Goal: Task Accomplishment & Management: Complete application form

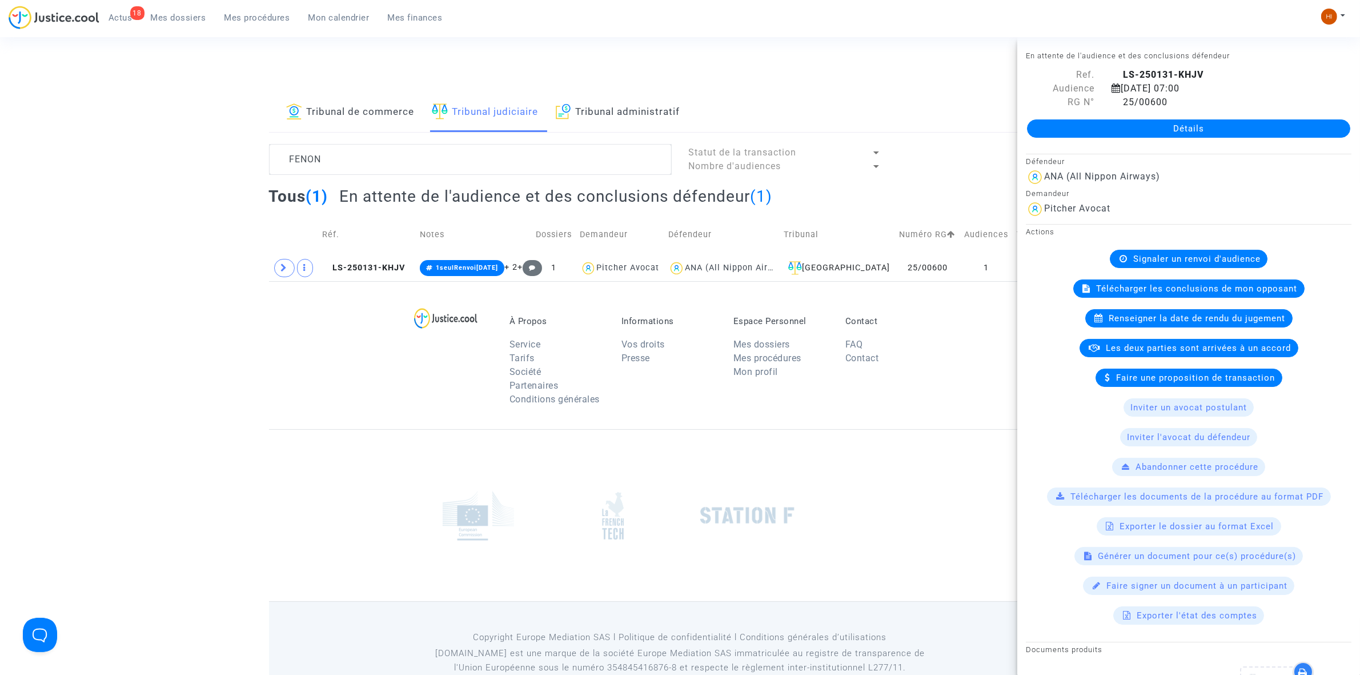
scroll to position [348, 0]
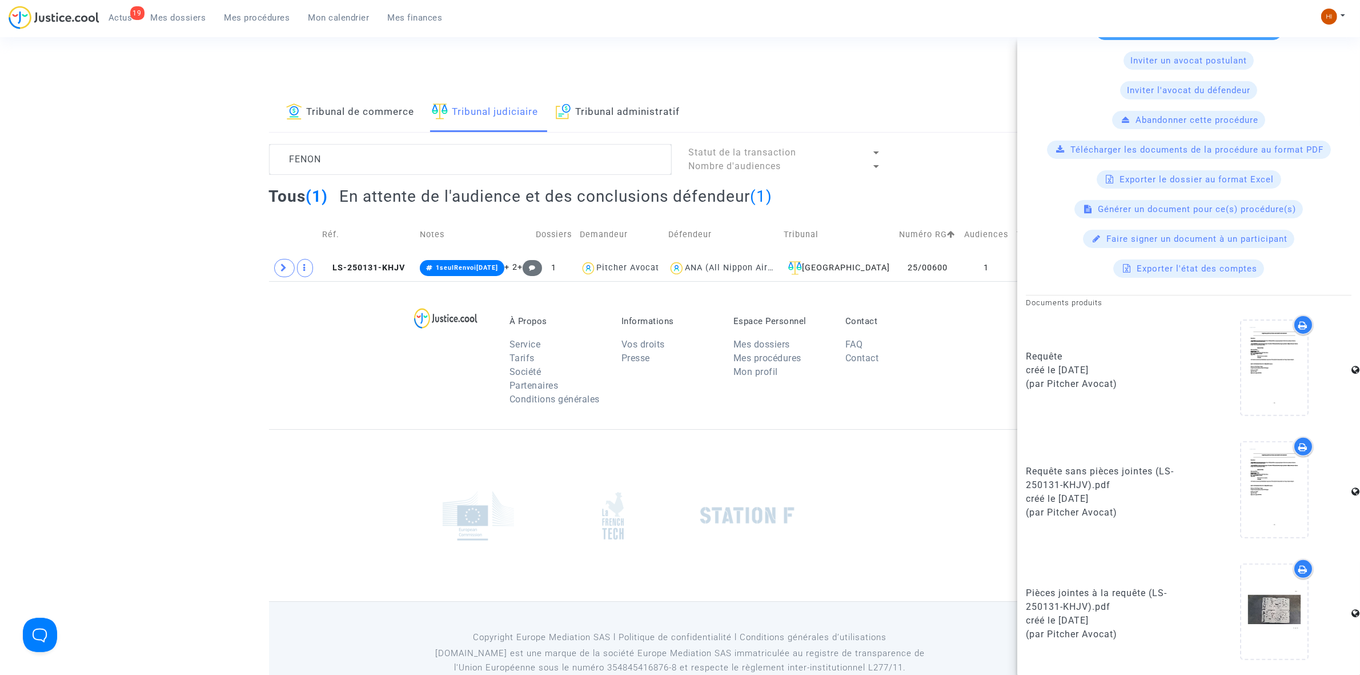
click at [161, 175] on div "Tribunal de commerce Tribunal judiciaire Tribunal administratif FENON Statut de…" at bounding box center [680, 187] width 1360 height 188
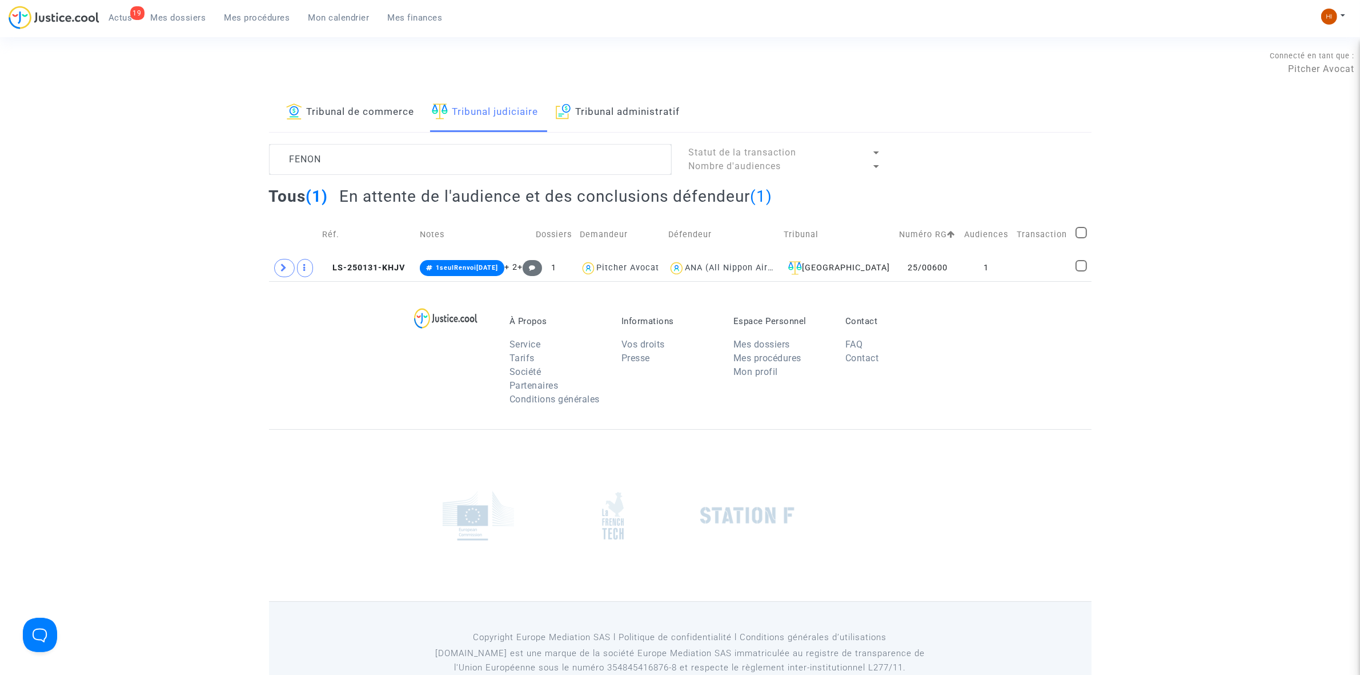
click at [328, 16] on span "Mon calendrier" at bounding box center [338, 18] width 61 height 10
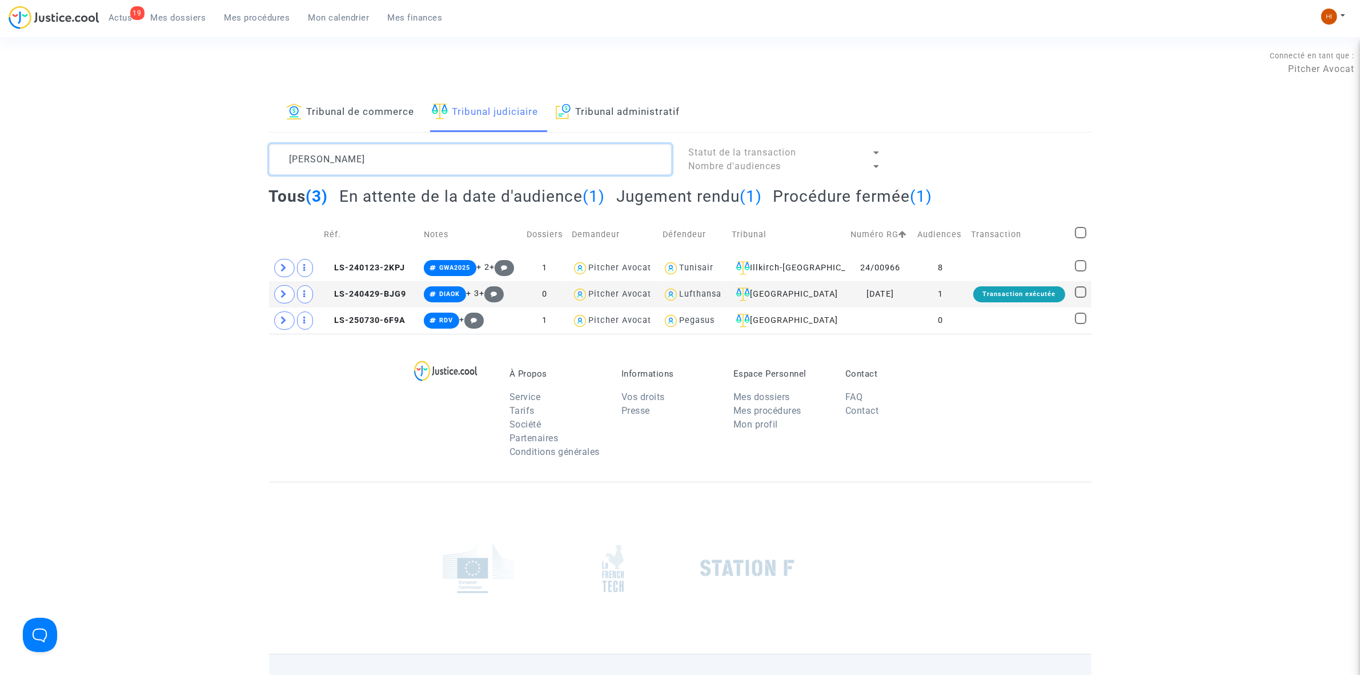
drag, startPoint x: 0, startPoint y: 0, endPoint x: 153, endPoint y: 173, distance: 230.3
click at [153, 173] on div "Tribunal de commerce Tribunal judiciaire Tribunal administratif MEYER Statut de…" at bounding box center [680, 213] width 1360 height 240
paste textarea "VINCENT DUFOU"
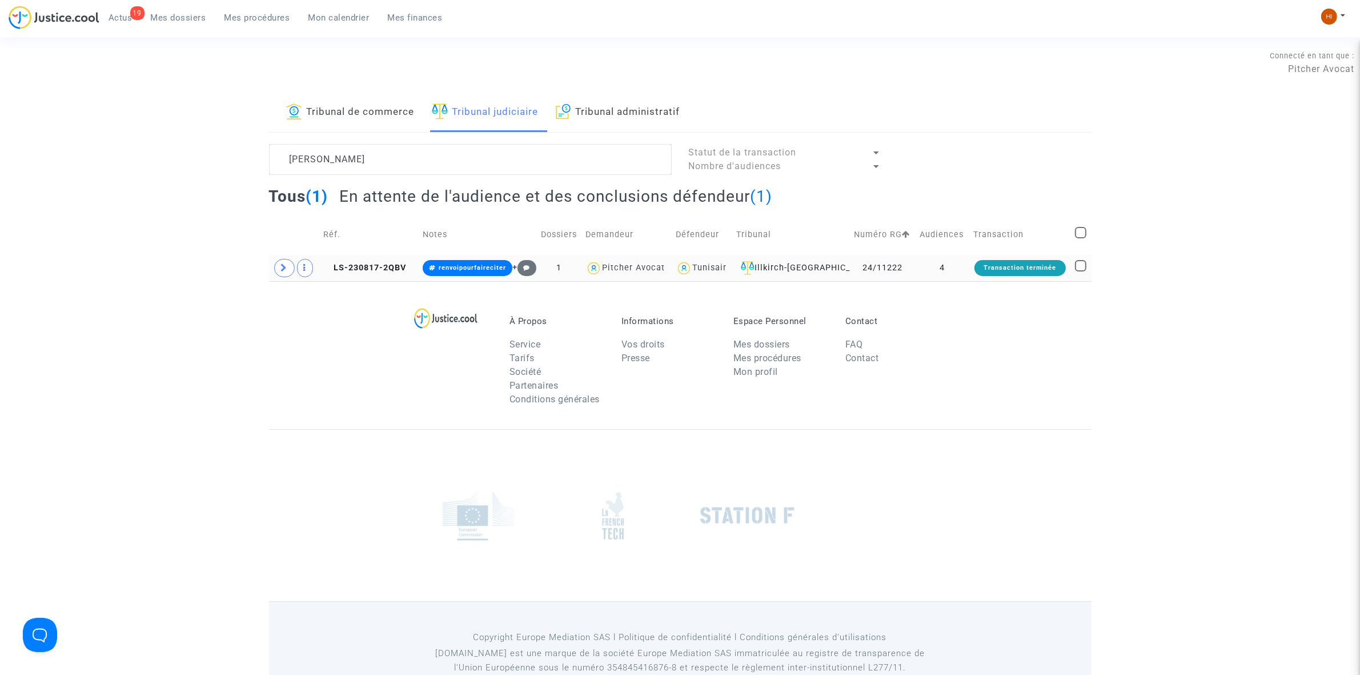
click at [380, 277] on td "LS-230817-2QBV" at bounding box center [368, 268] width 99 height 26
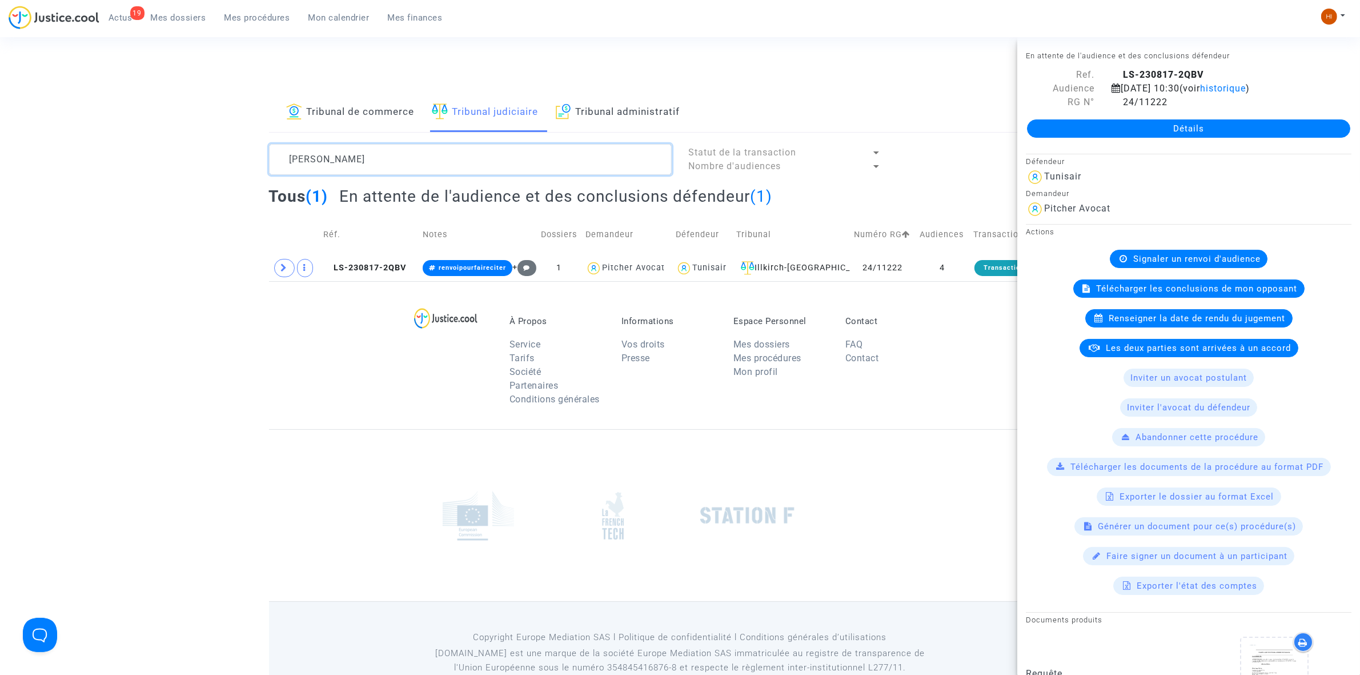
drag, startPoint x: 467, startPoint y: 161, endPoint x: 49, endPoint y: 110, distance: 421.1
click at [49, 113] on div "Tribunal de commerce Tribunal judiciaire Tribunal administratif VINCENT DUFOUR …" at bounding box center [680, 187] width 1360 height 188
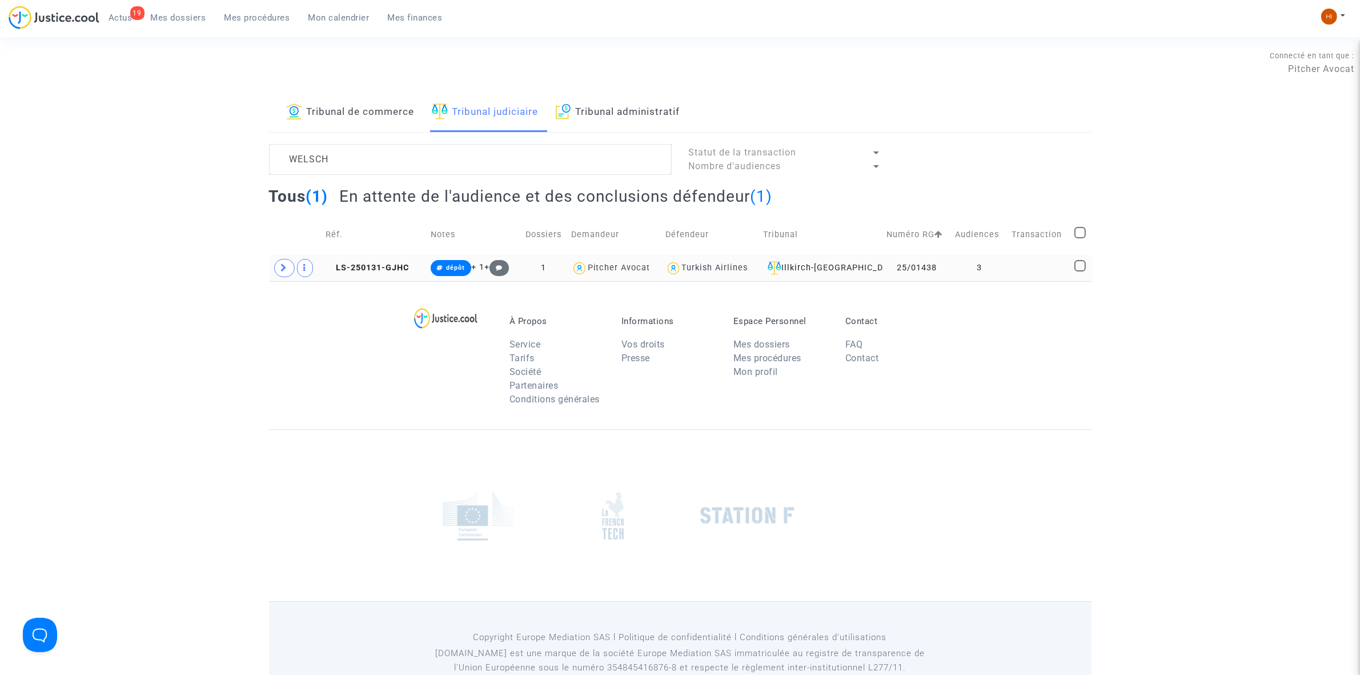
click at [1036, 276] on td at bounding box center [1039, 268] width 63 height 26
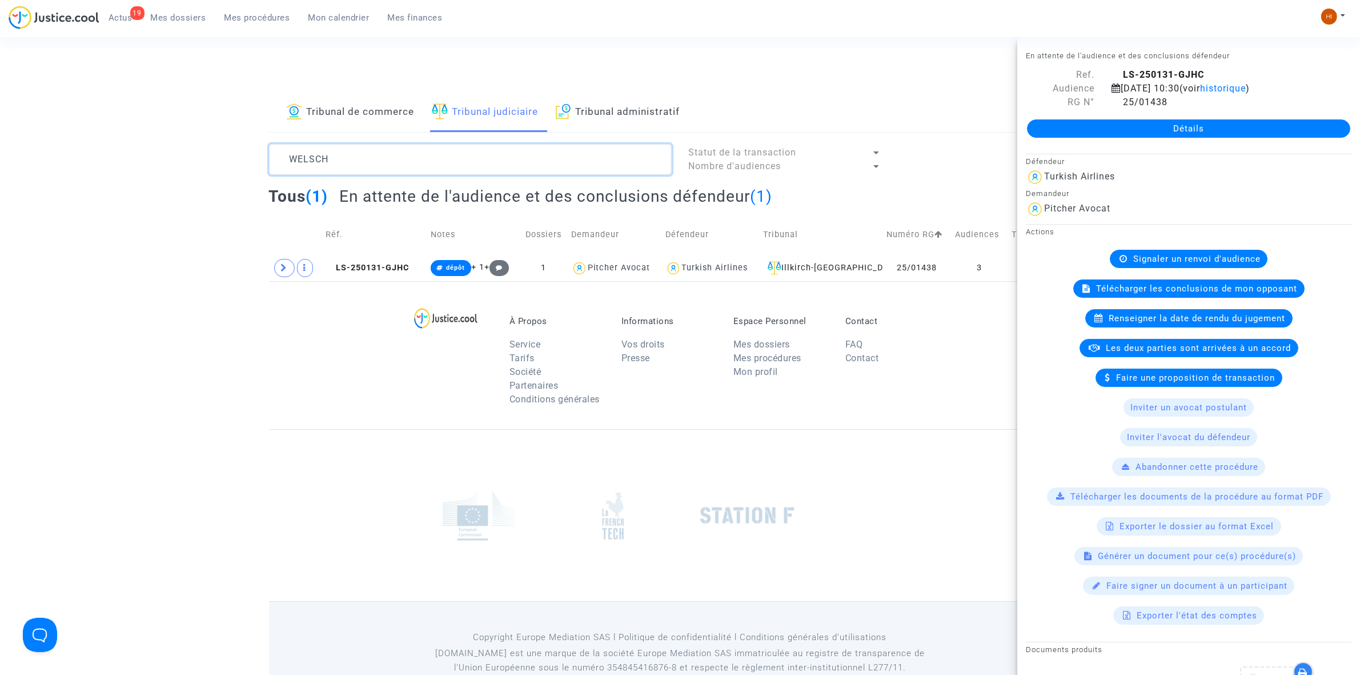
click at [442, 153] on textarea at bounding box center [470, 159] width 403 height 31
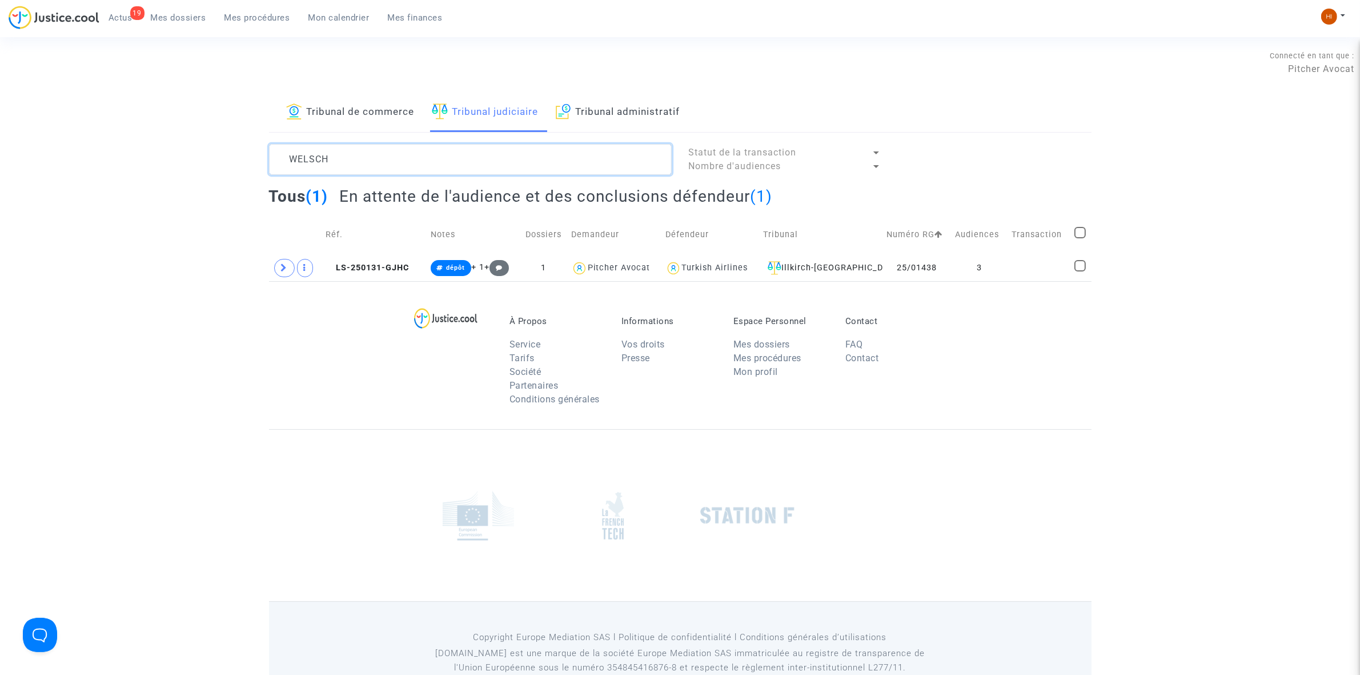
click at [442, 153] on textarea at bounding box center [470, 159] width 403 height 31
paste textarea "Oussama Gasmi"
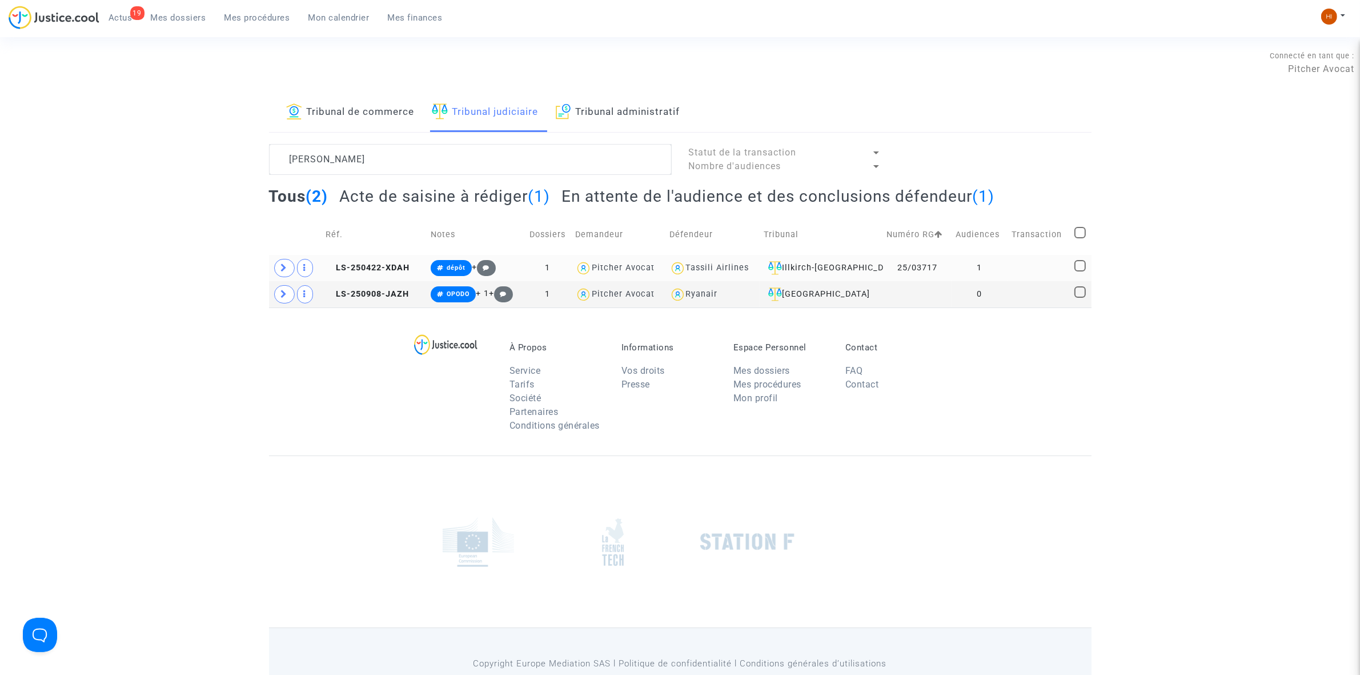
click at [1036, 270] on td at bounding box center [1039, 268] width 63 height 26
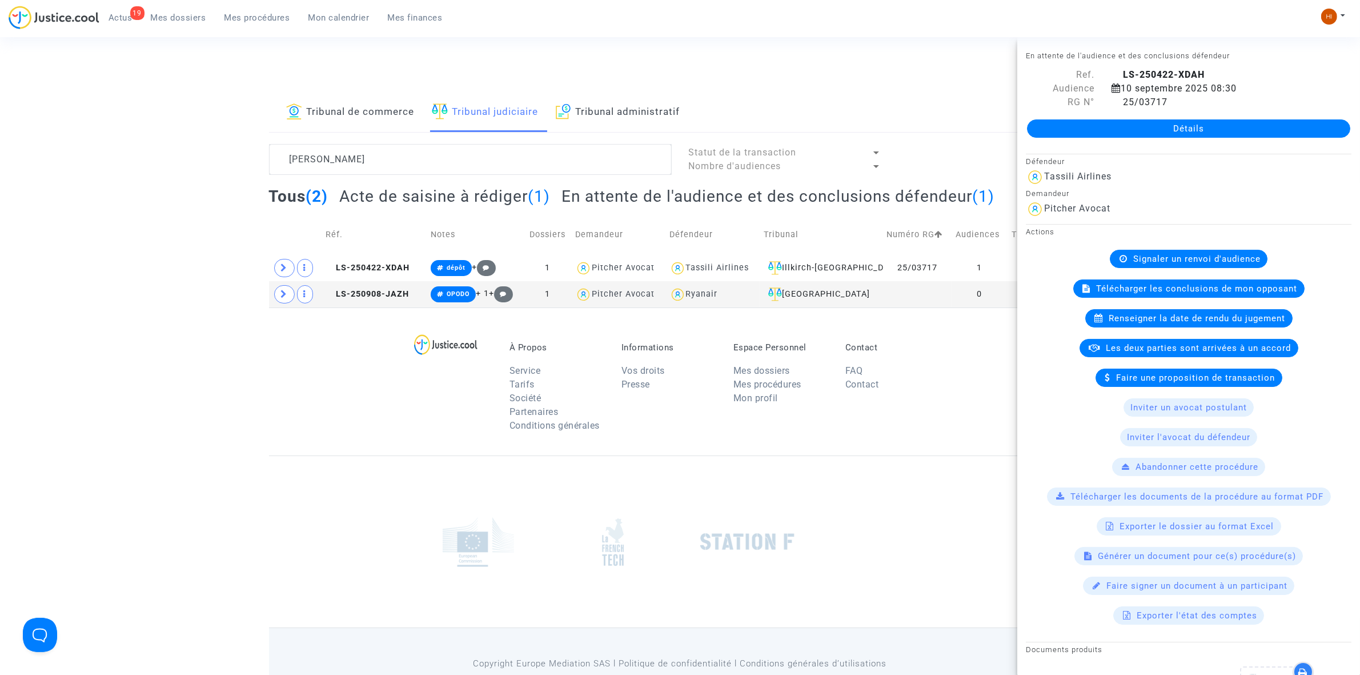
click at [1152, 323] on span "Renseigner la date de rendu du jugement" at bounding box center [1197, 318] width 177 height 10
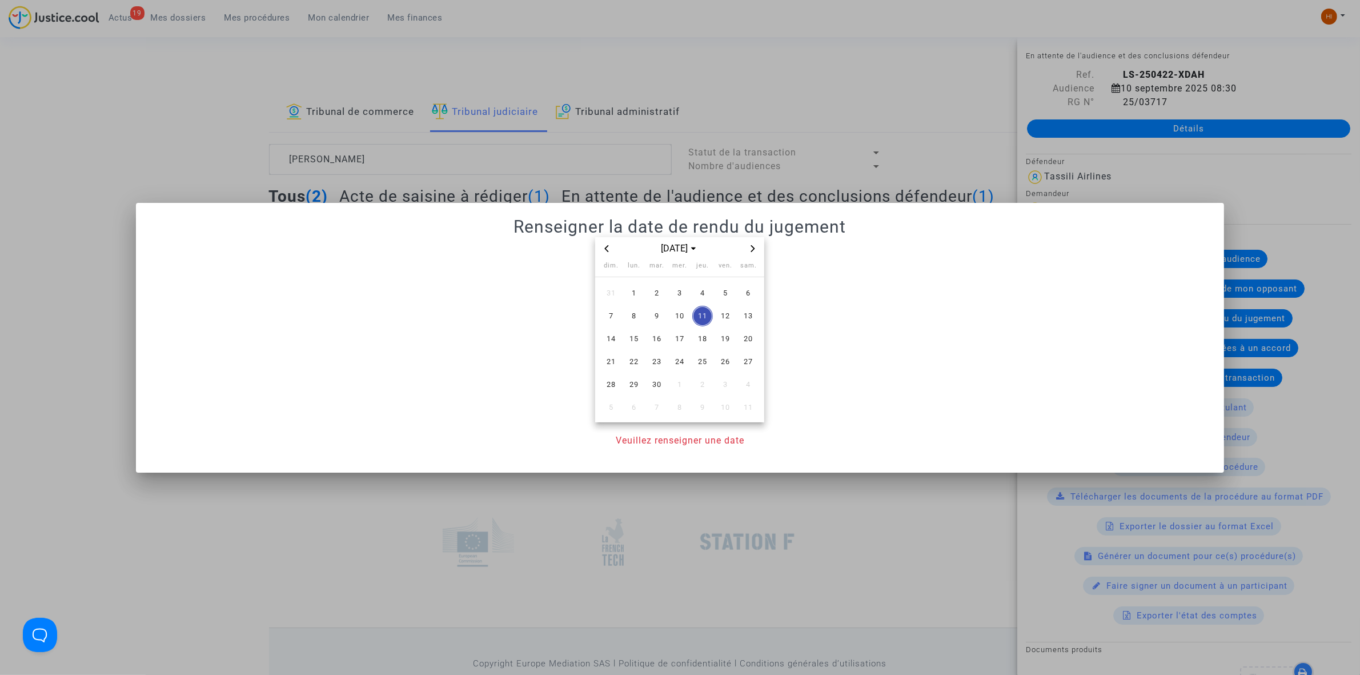
click at [246, 167] on div at bounding box center [680, 337] width 1360 height 675
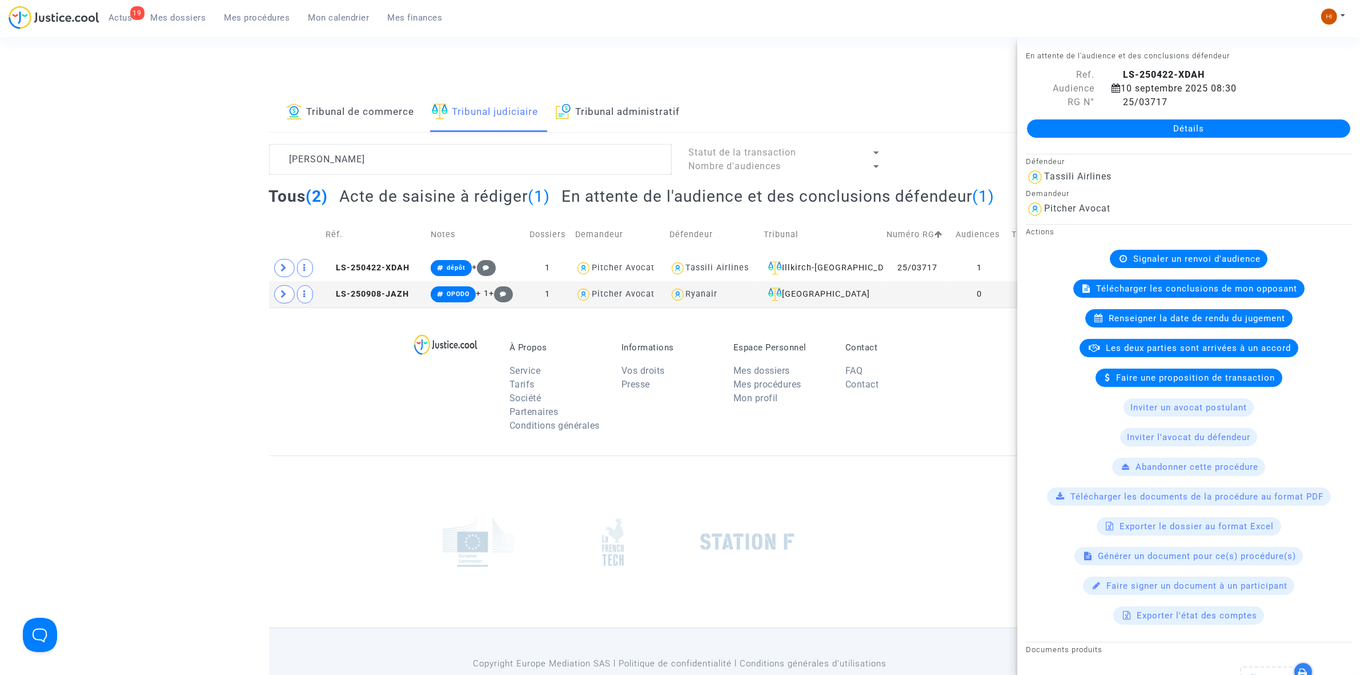
click at [1254, 321] on span "Renseigner la date de rendu du jugement" at bounding box center [1197, 318] width 177 height 10
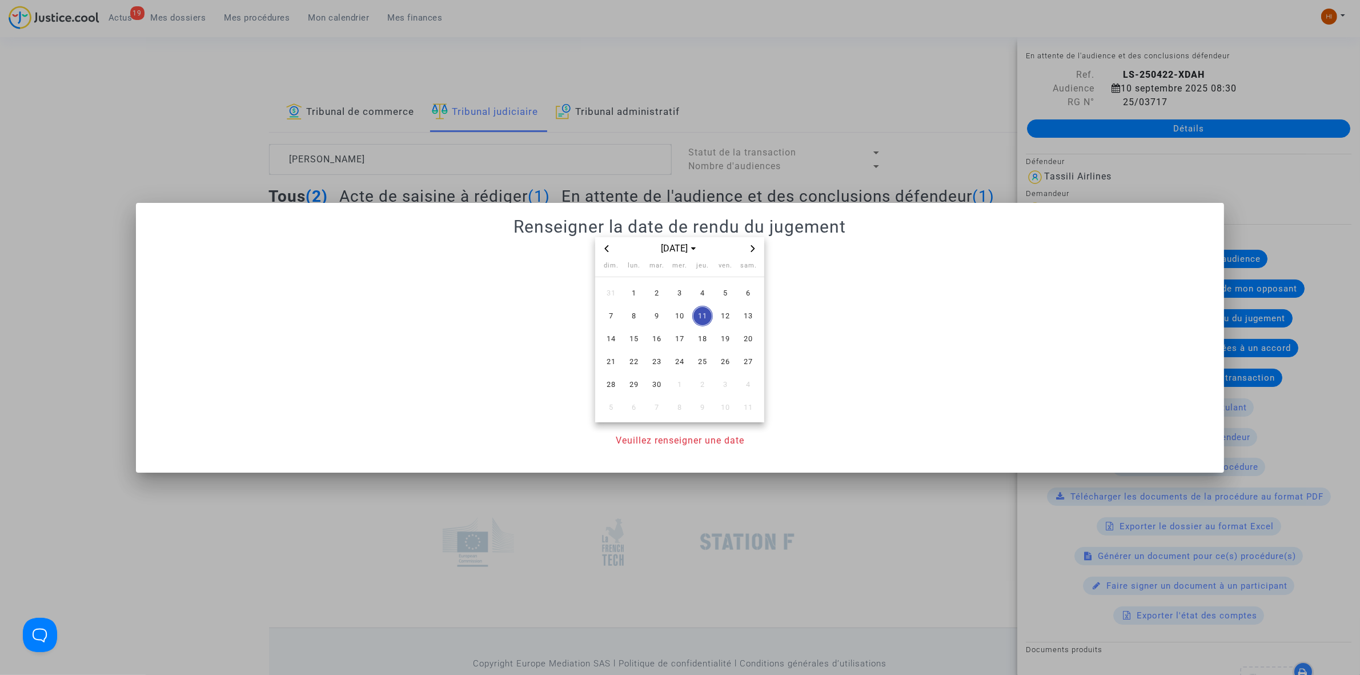
click at [749, 247] on span "Next month" at bounding box center [753, 249] width 14 height 14
drag, startPoint x: 680, startPoint y: 338, endPoint x: 675, endPoint y: 422, distance: 84.1
click at [679, 338] on span "12" at bounding box center [679, 338] width 21 height 21
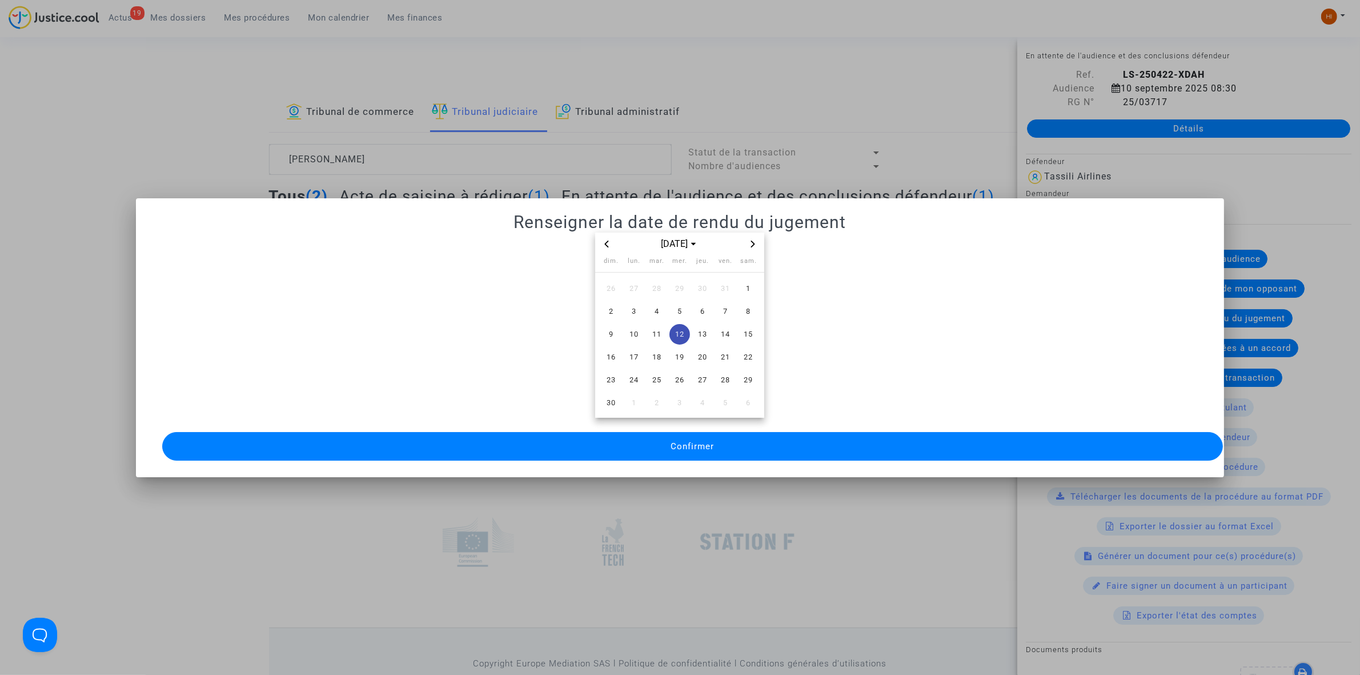
click at [688, 441] on span "Confirmer" at bounding box center [692, 446] width 43 height 10
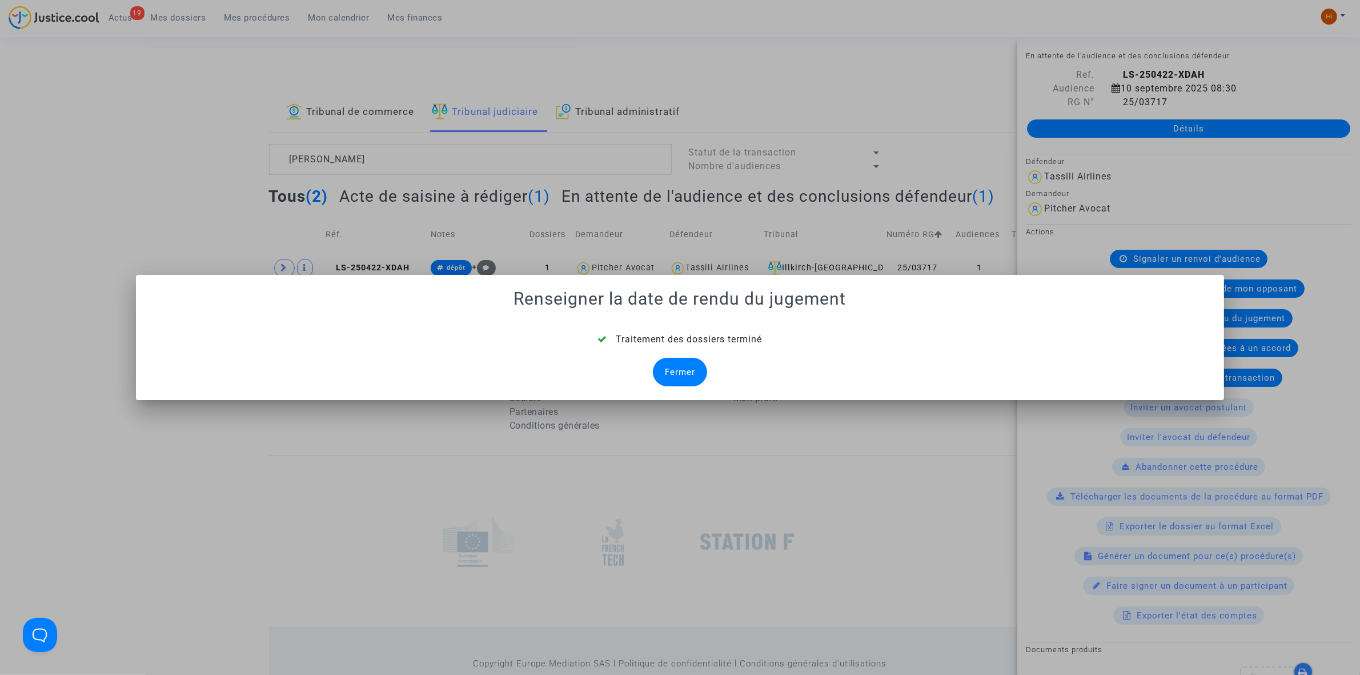
click at [698, 372] on div "Fermer" at bounding box center [680, 372] width 54 height 29
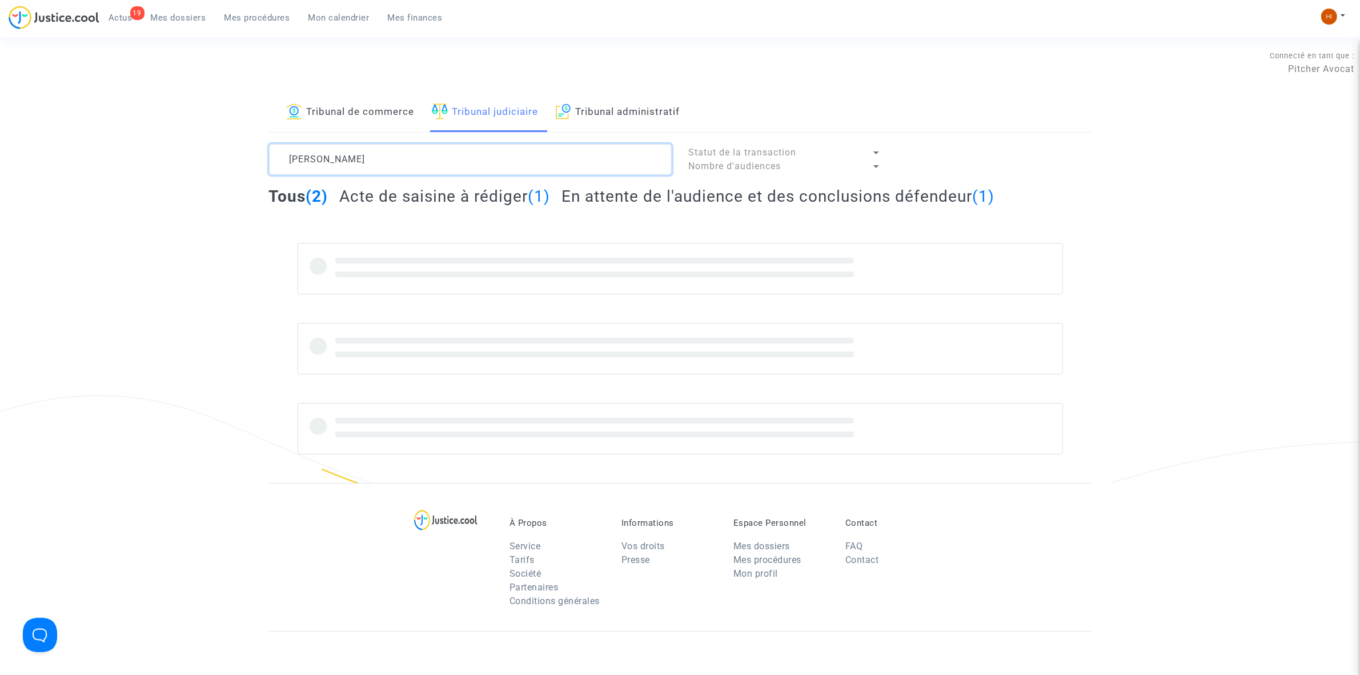
click at [519, 156] on textarea at bounding box center [470, 159] width 403 height 31
paste textarea "Samira Elmaaloum"
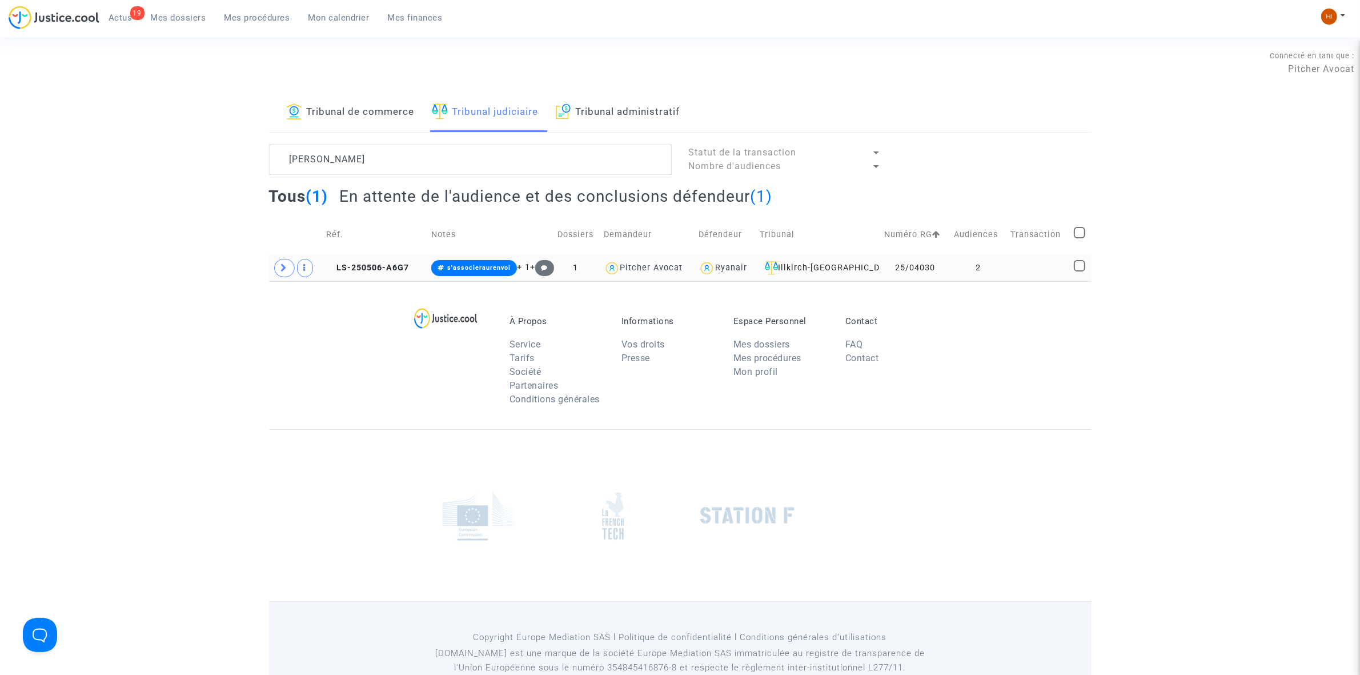
click at [1018, 262] on td at bounding box center [1037, 268] width 63 height 26
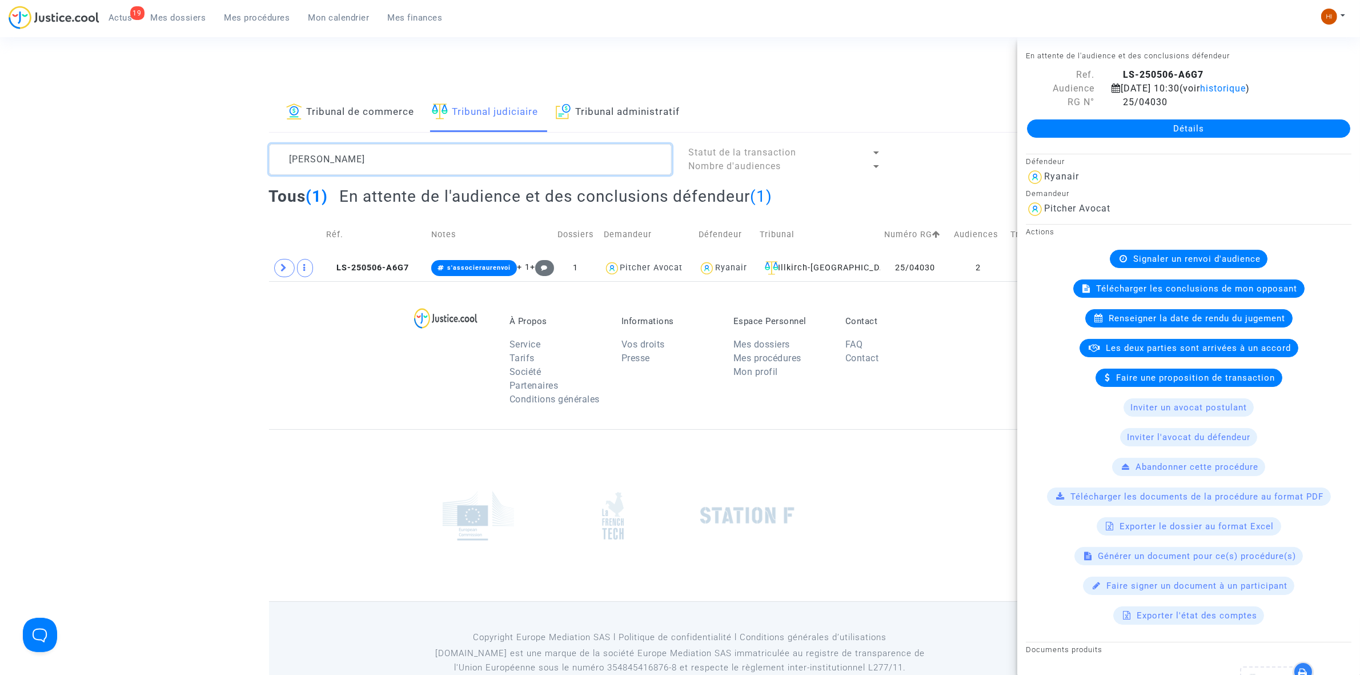
click at [484, 167] on textarea at bounding box center [470, 159] width 403 height 31
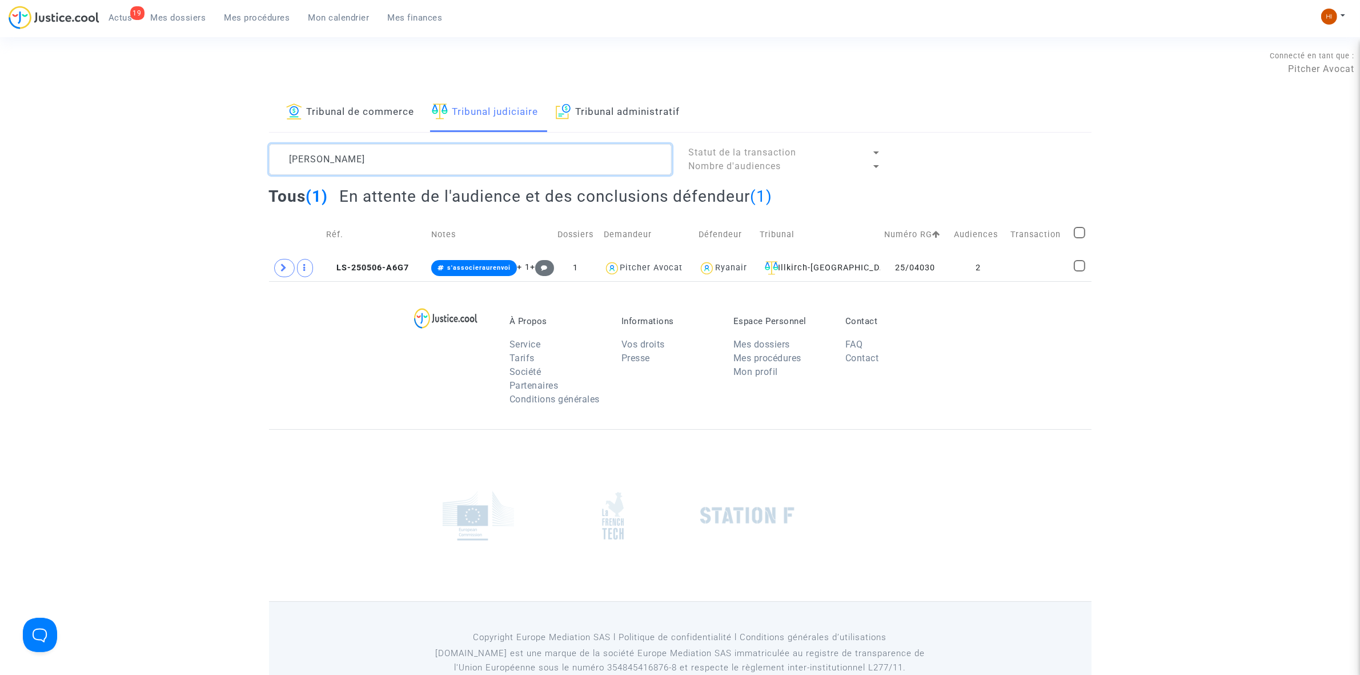
click at [484, 167] on textarea at bounding box center [470, 159] width 403 height 31
paste textarea "Mohamed Bzioui"
type textarea "Mohamed Bzioui"
click at [1044, 260] on td at bounding box center [1038, 268] width 63 height 26
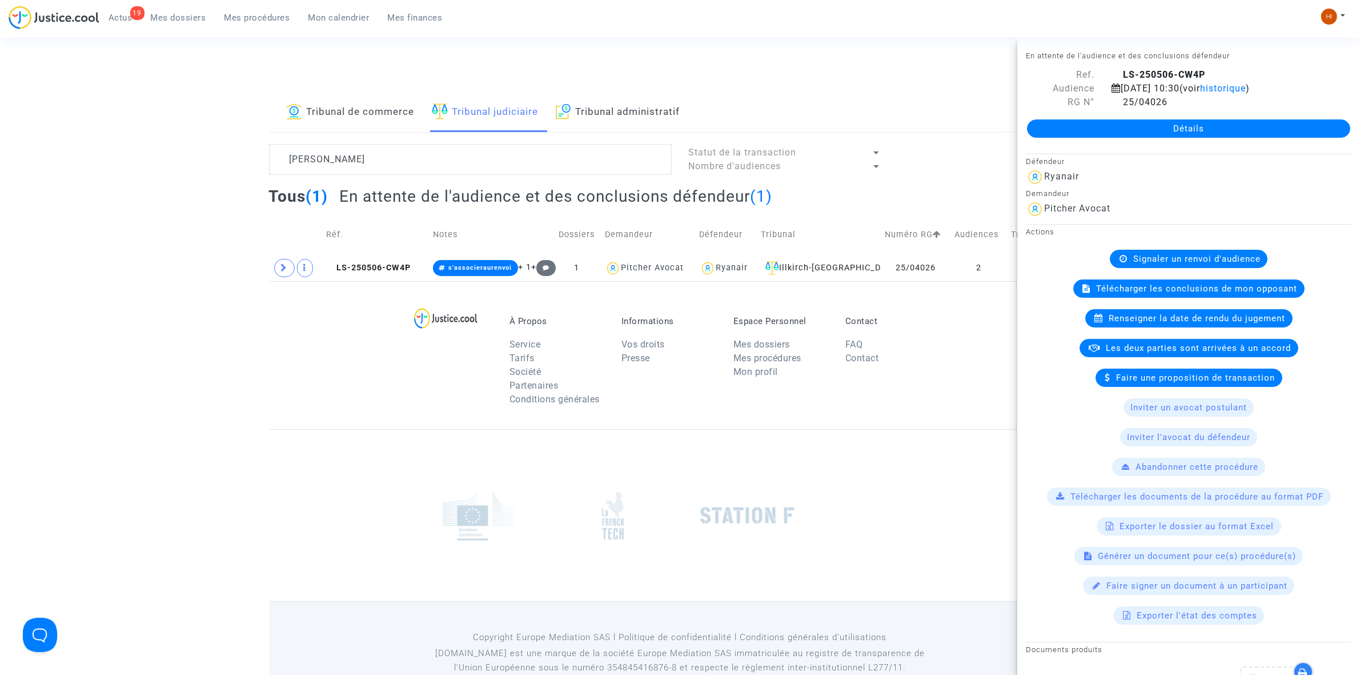
click at [363, 489] on div at bounding box center [680, 515] width 823 height 172
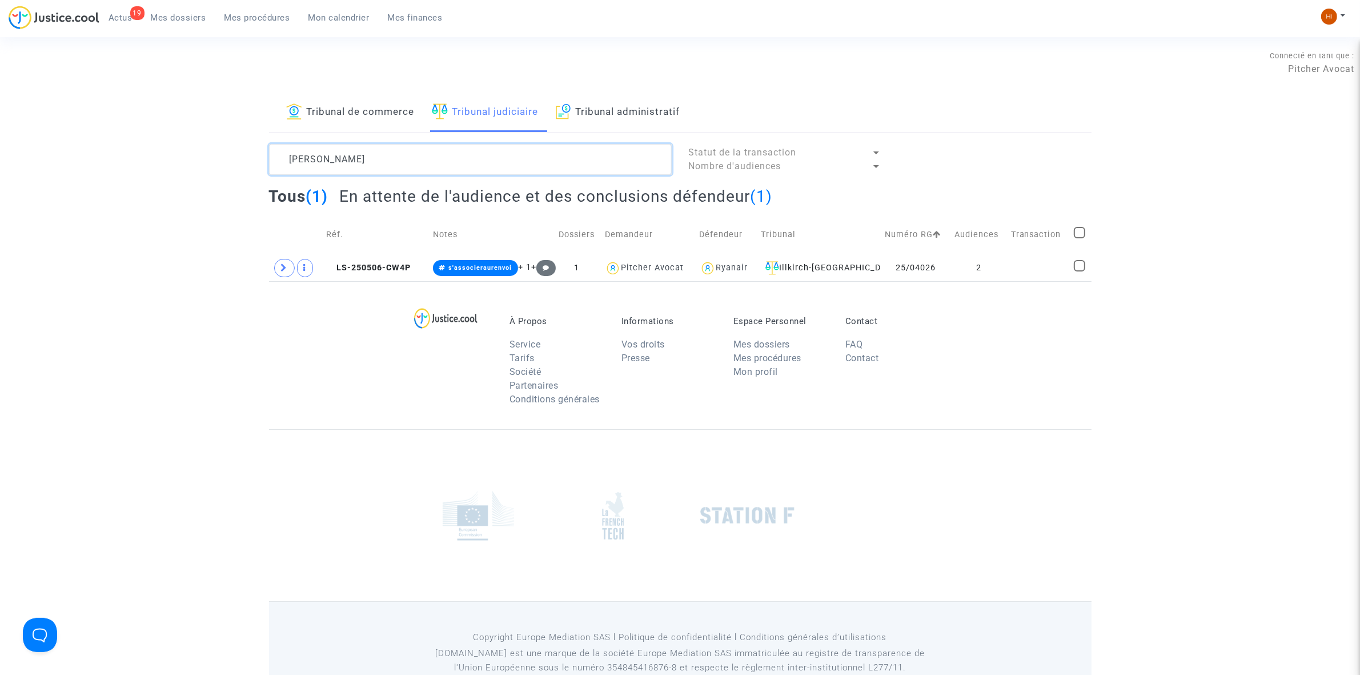
click at [406, 154] on textarea at bounding box center [470, 159] width 403 height 31
click at [430, 164] on textarea at bounding box center [470, 159] width 403 height 31
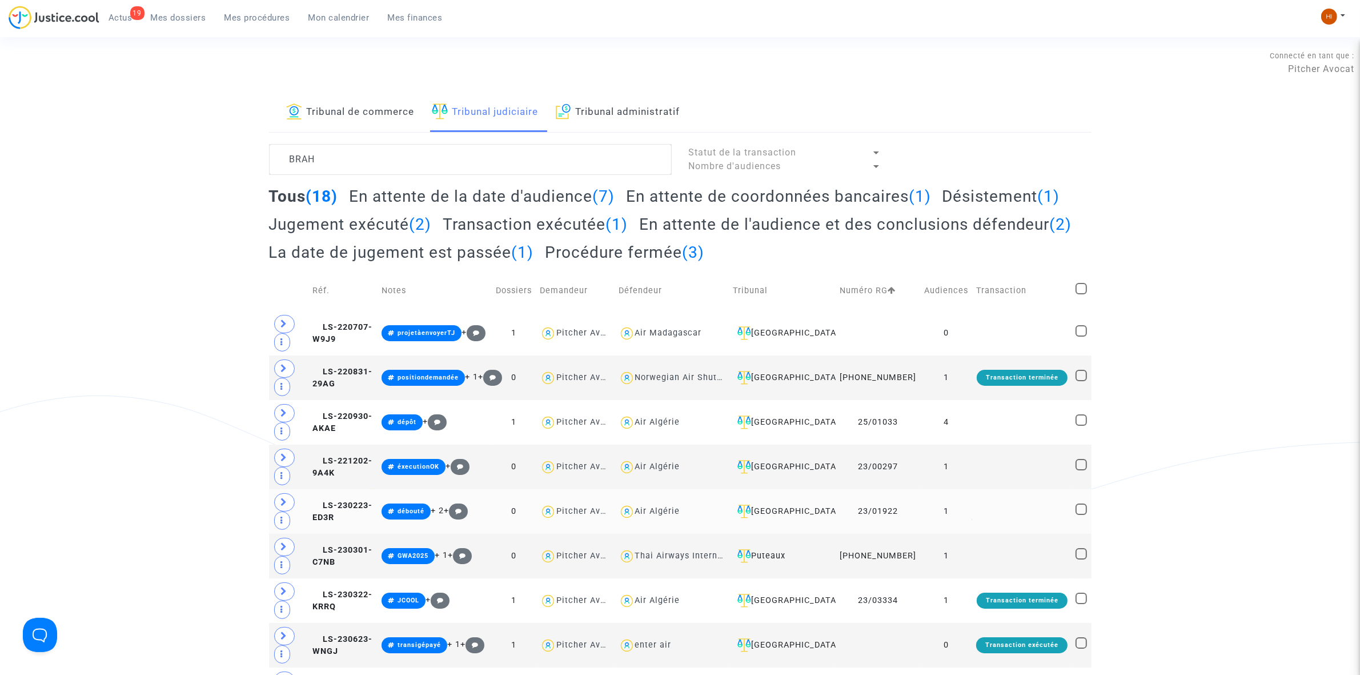
click at [670, 516] on div "Air Algérie" at bounding box center [657, 511] width 45 height 10
type textarea "BRAH @"Air Algérie""
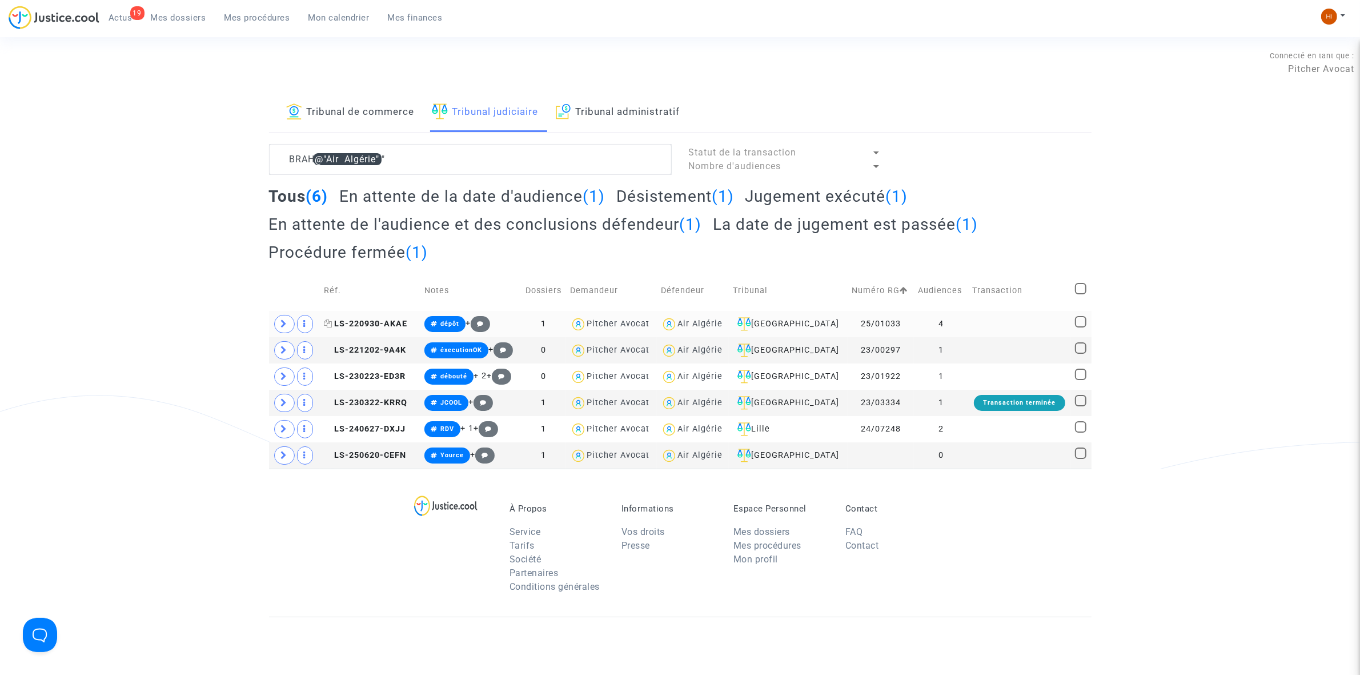
click at [386, 324] on span "LS-220930-AKAE" at bounding box center [365, 324] width 83 height 10
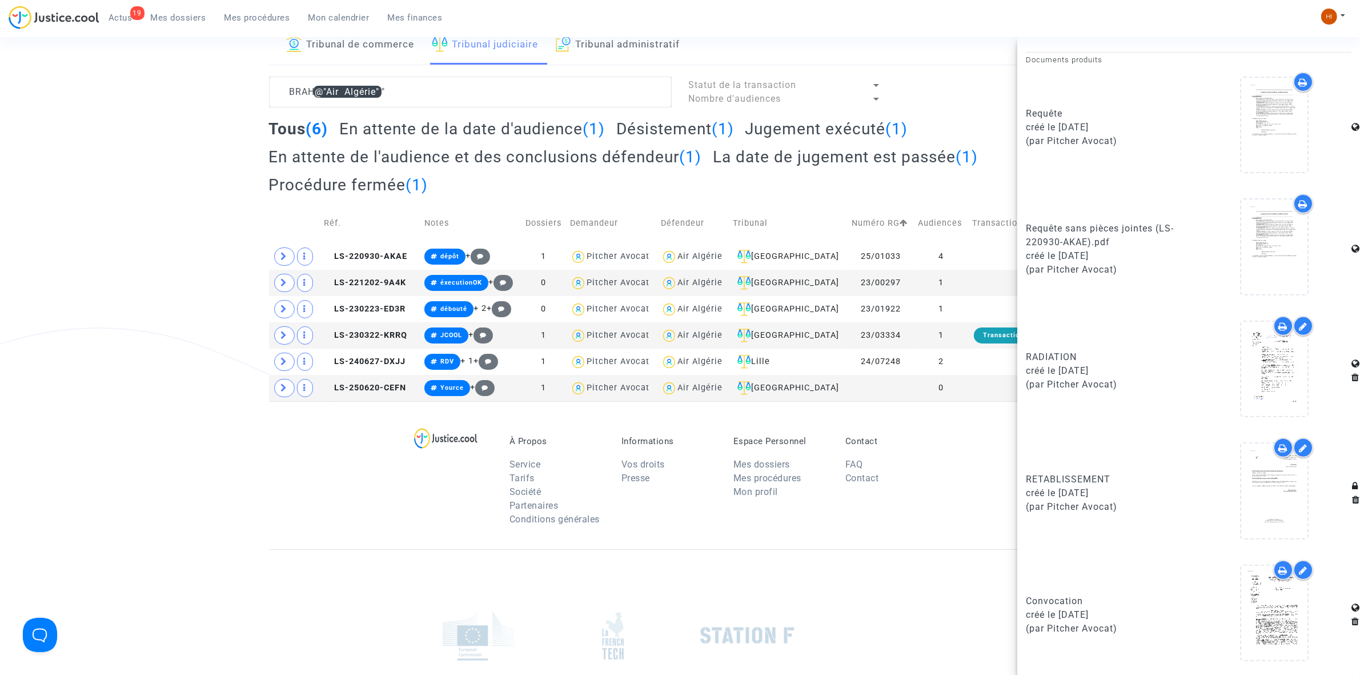
scroll to position [6, 0]
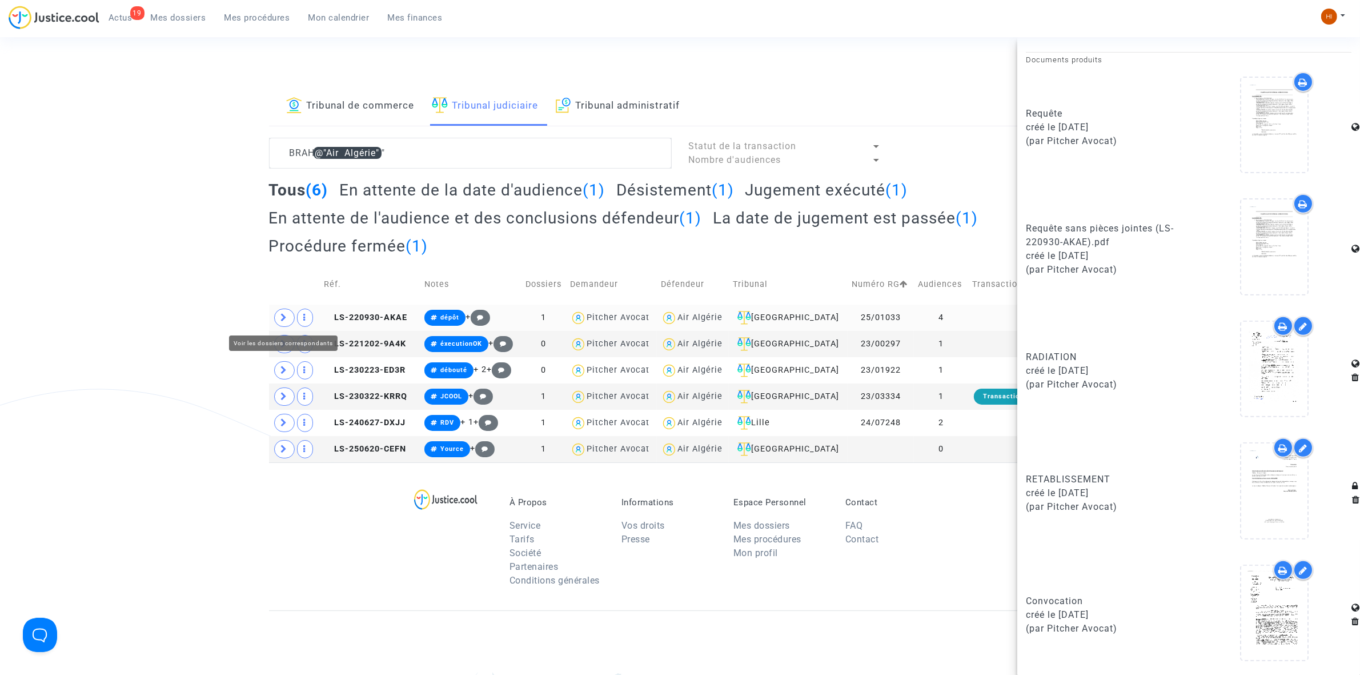
click at [282, 321] on icon at bounding box center [284, 317] width 7 height 9
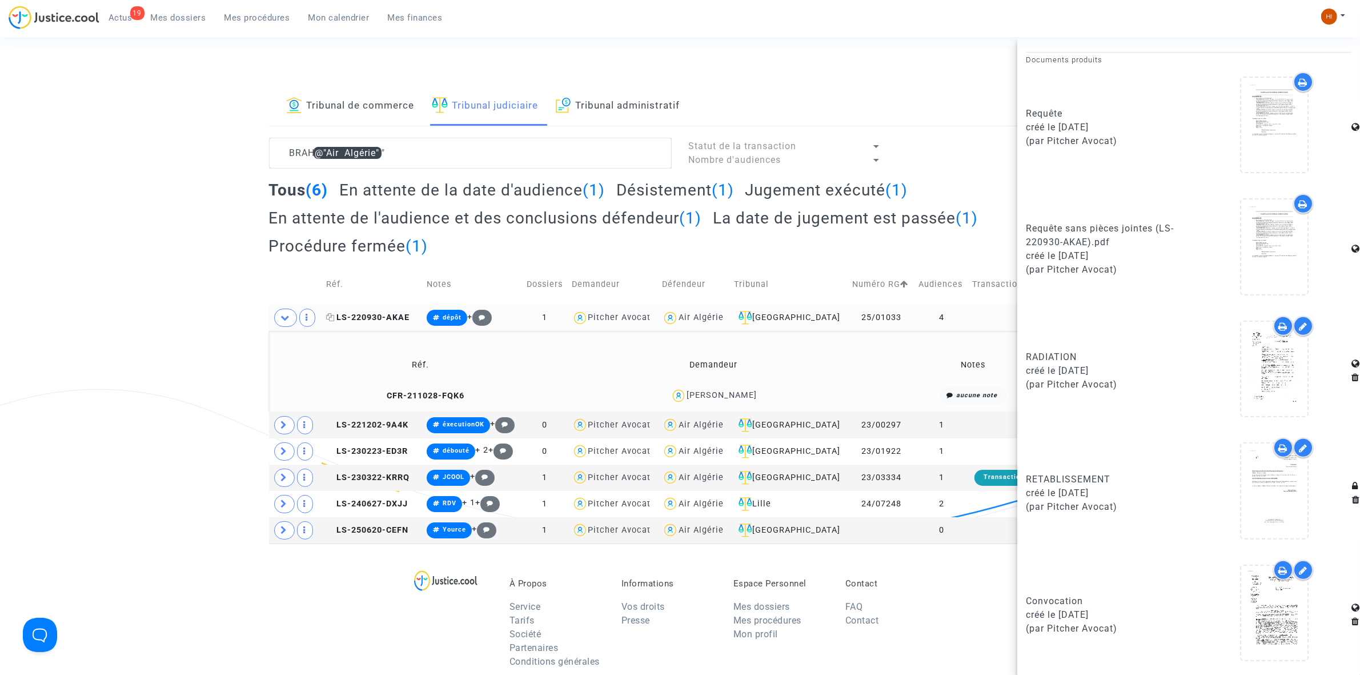
click at [376, 315] on span "LS-220930-AKAE" at bounding box center [367, 317] width 83 height 10
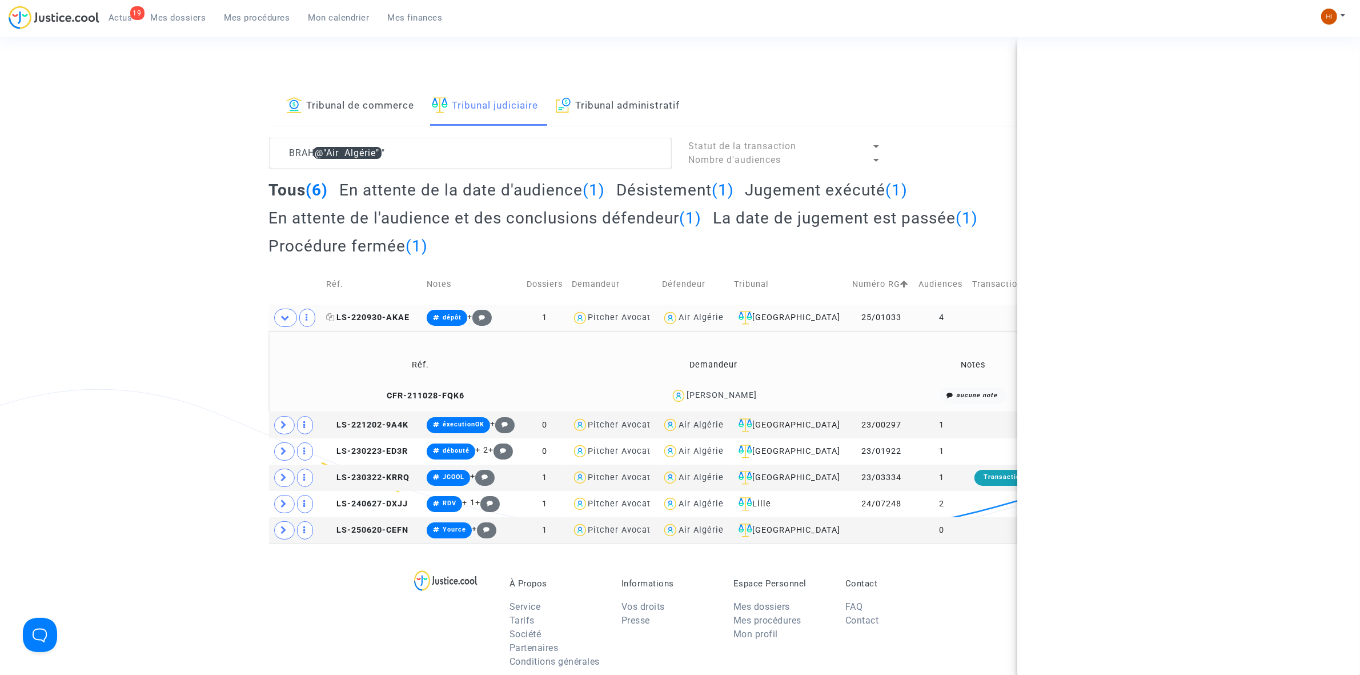
scroll to position [0, 0]
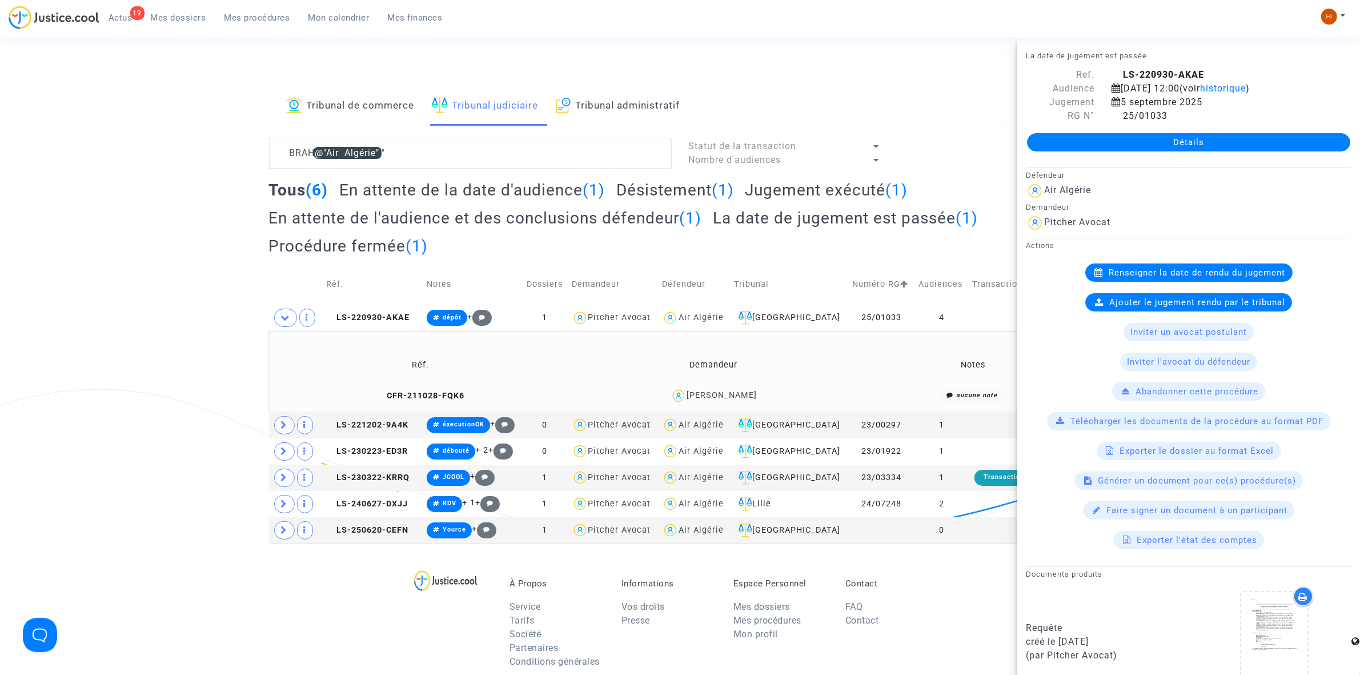
click at [1061, 150] on link "Détails" at bounding box center [1188, 142] width 323 height 18
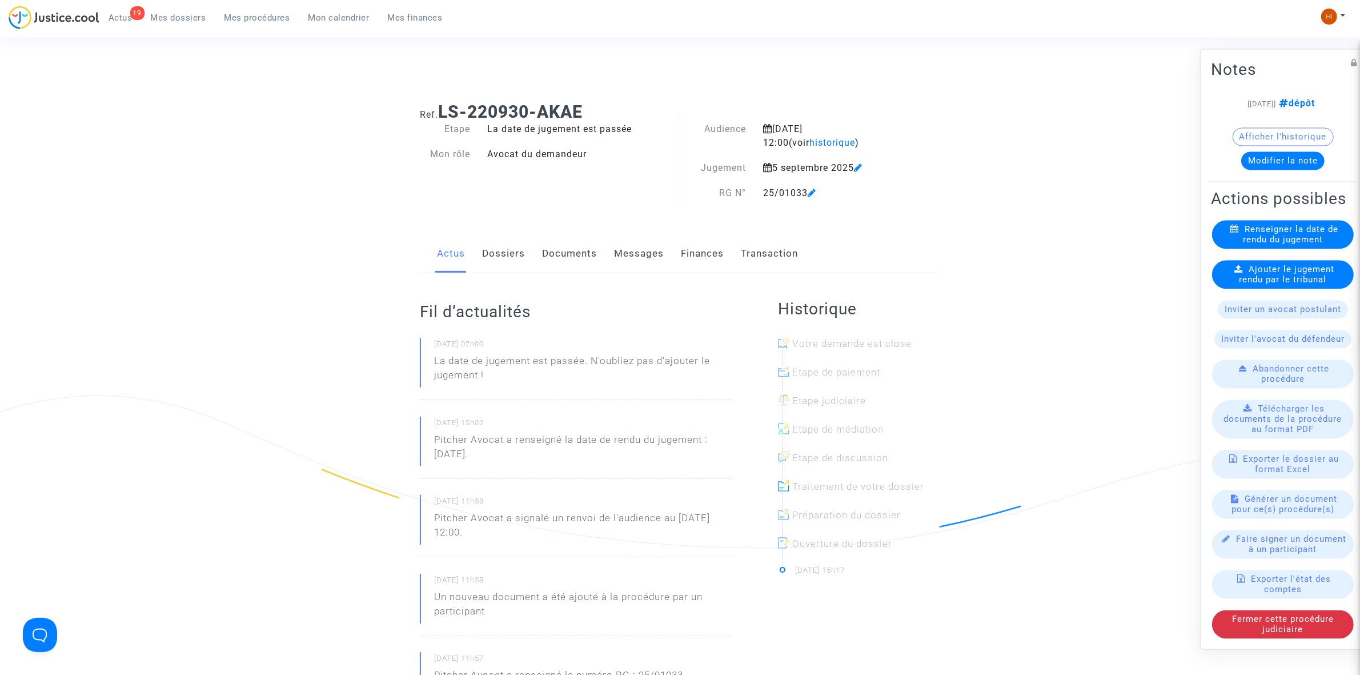
click at [514, 266] on link "Dossiers" at bounding box center [503, 254] width 43 height 38
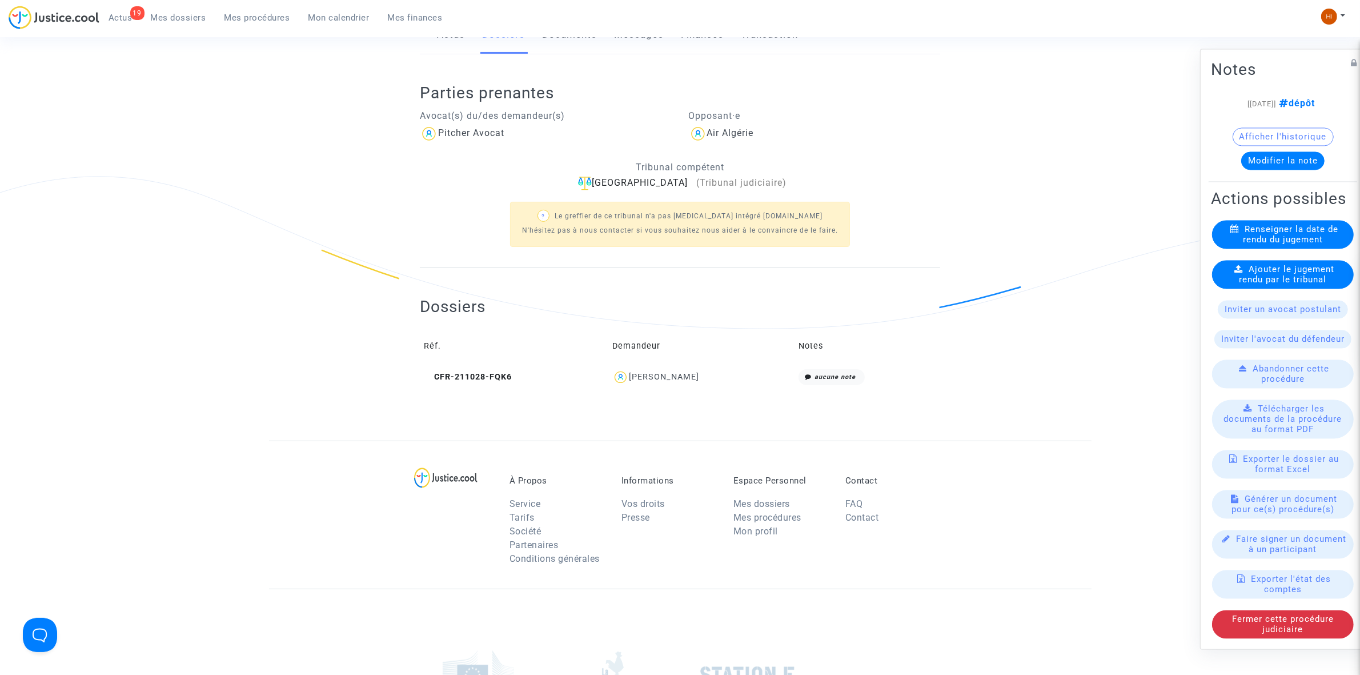
scroll to position [410, 0]
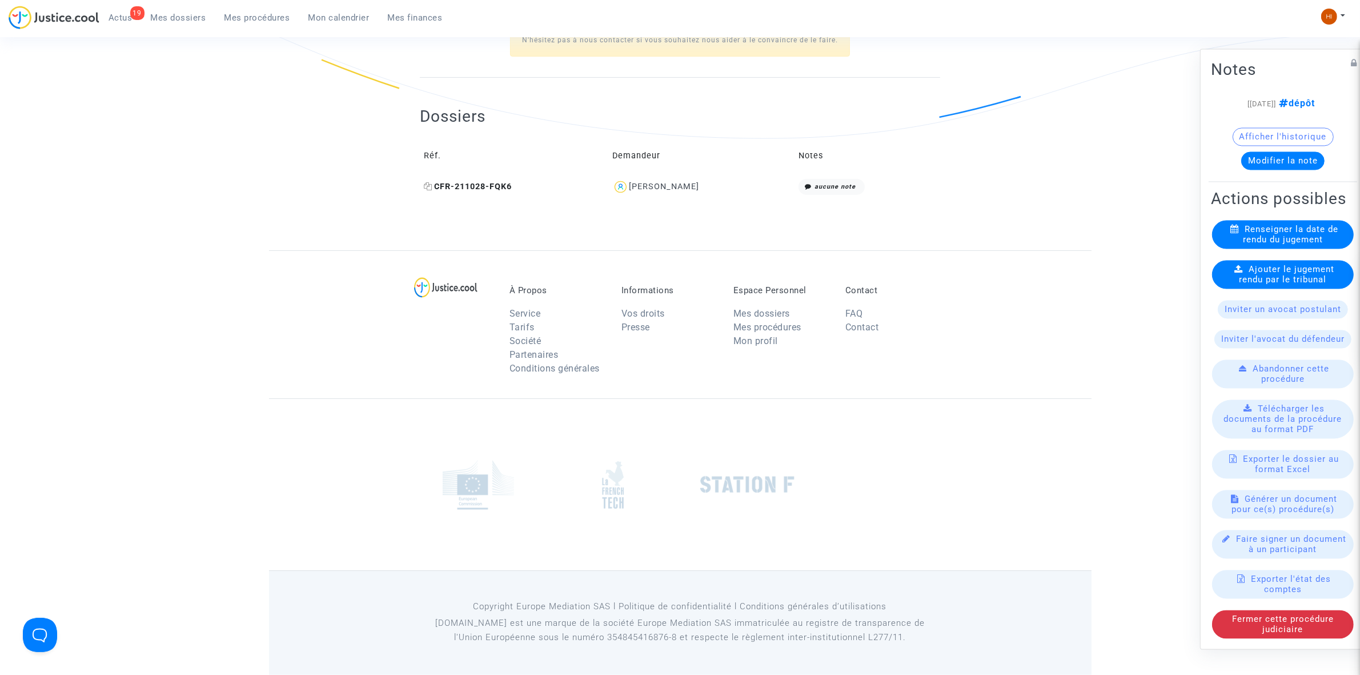
click at [490, 188] on span "CFR-211028-FQK6" at bounding box center [468, 187] width 88 height 10
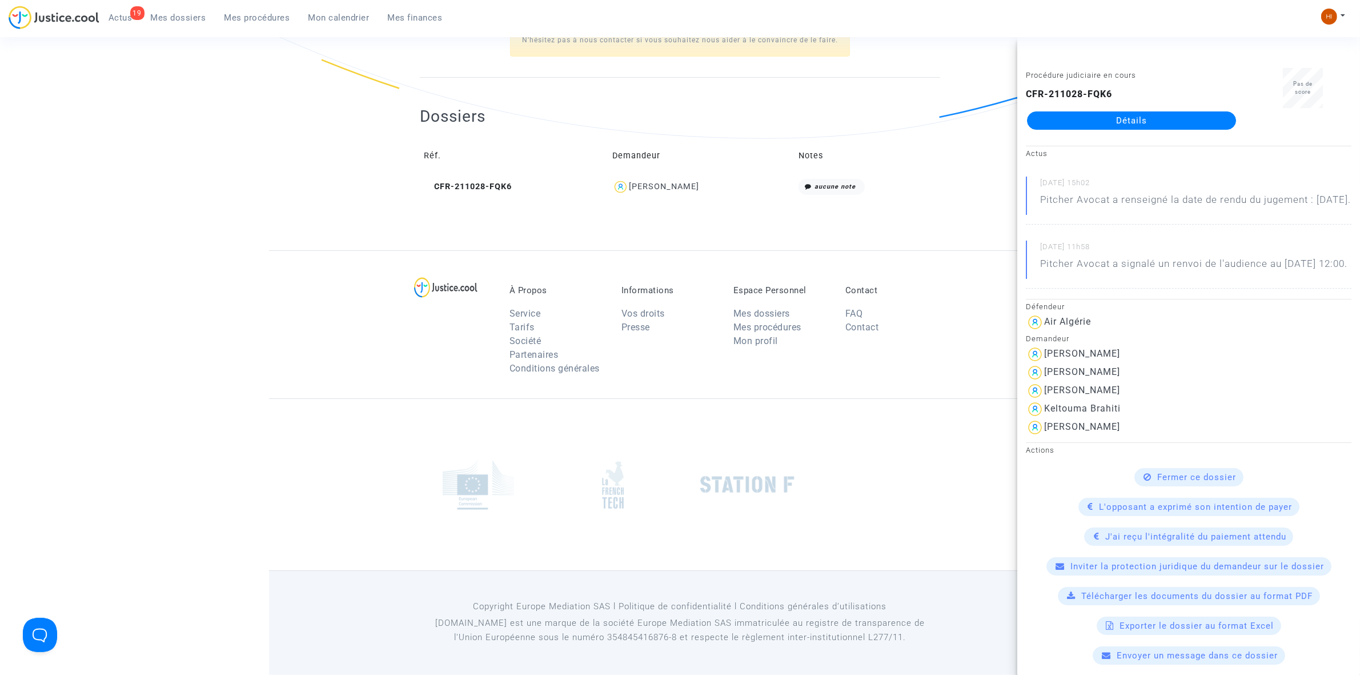
click at [1090, 117] on link "Détails" at bounding box center [1131, 120] width 209 height 18
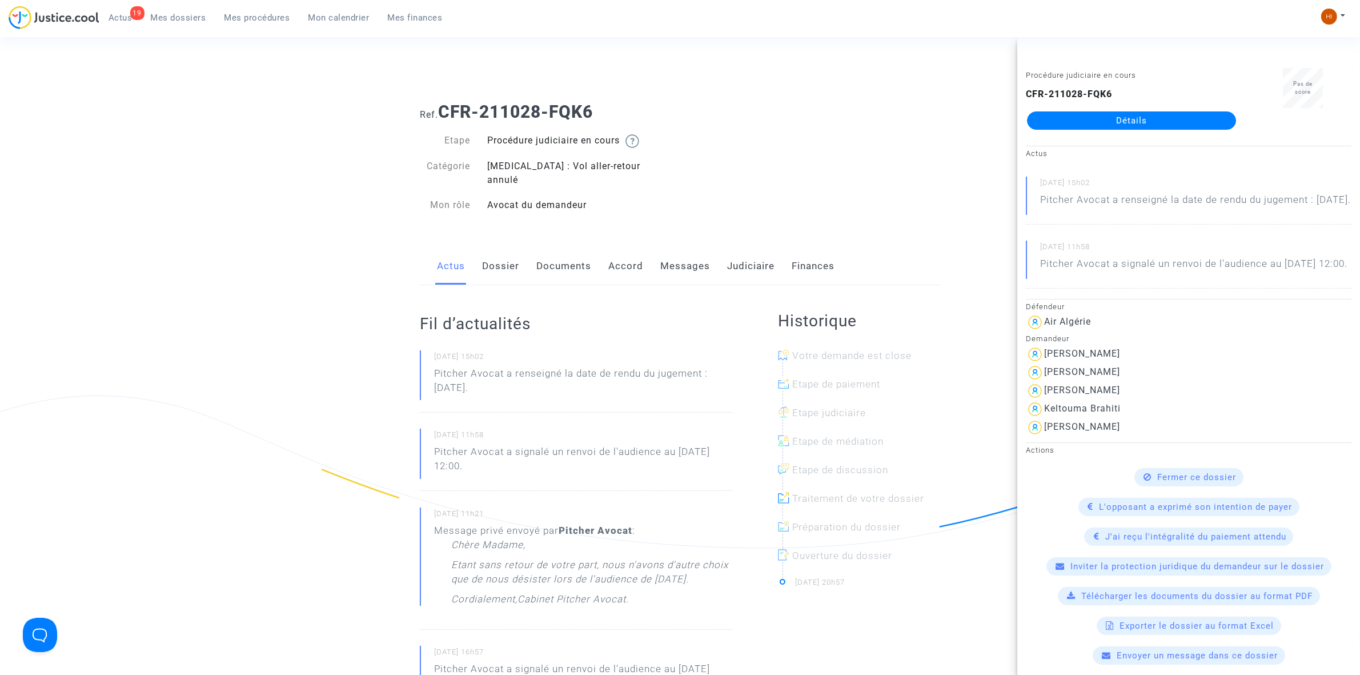
click at [835, 107] on h1 "Ref. CFR-211028-FQK6" at bounding box center [680, 112] width 520 height 21
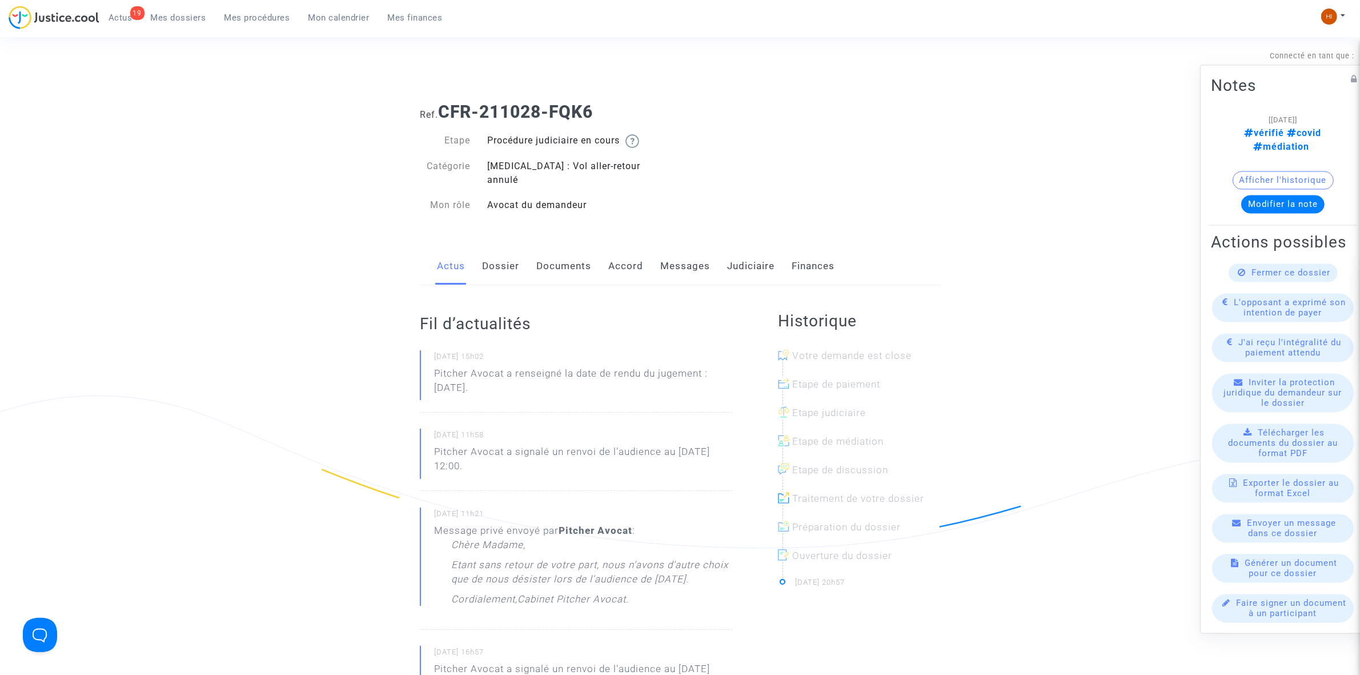
click at [1309, 171] on button "Afficher l'historique" at bounding box center [1283, 180] width 101 height 18
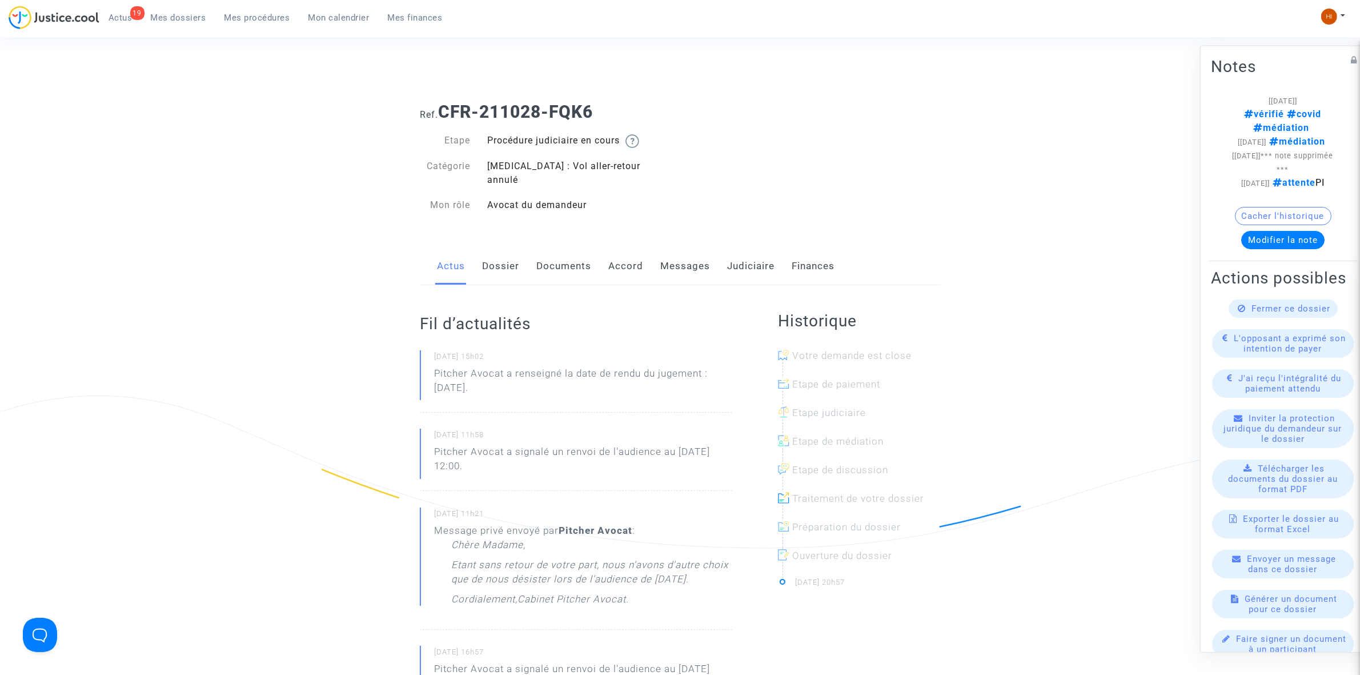
click at [741, 247] on link "Judiciaire" at bounding box center [750, 266] width 47 height 38
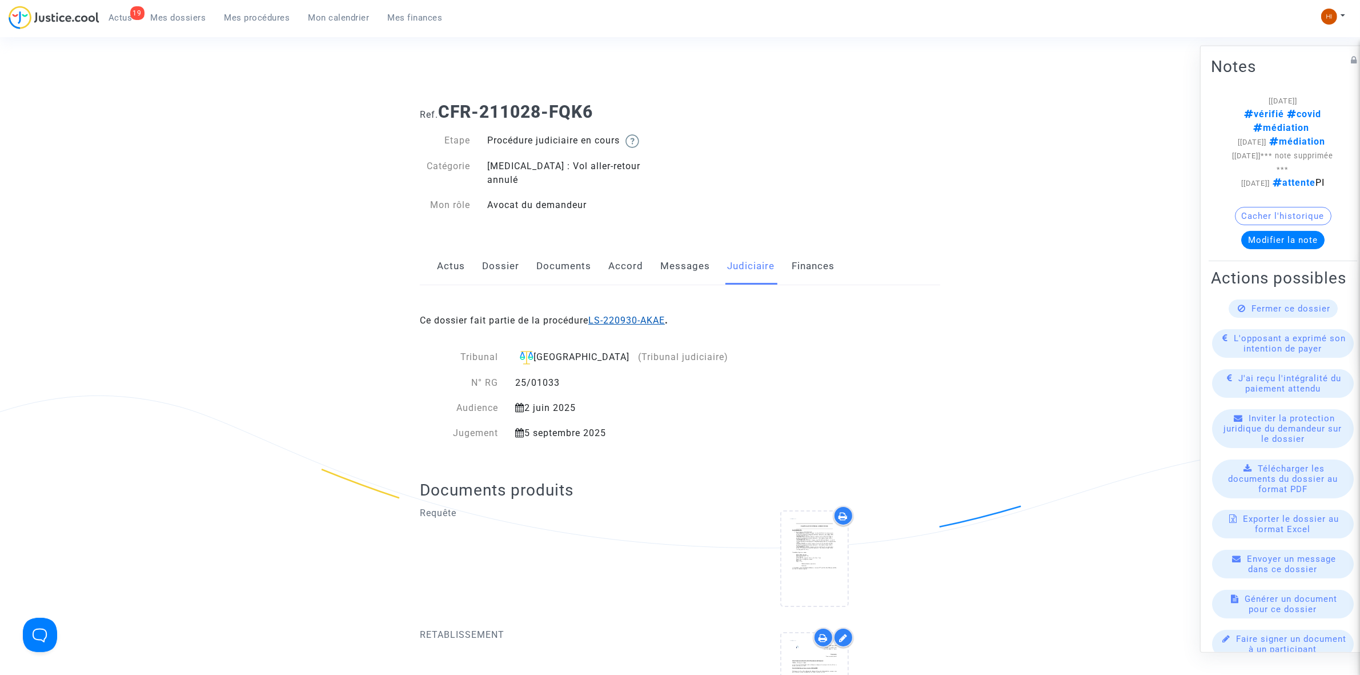
click at [630, 315] on link "LS-220930-AKAE" at bounding box center [626, 320] width 77 height 11
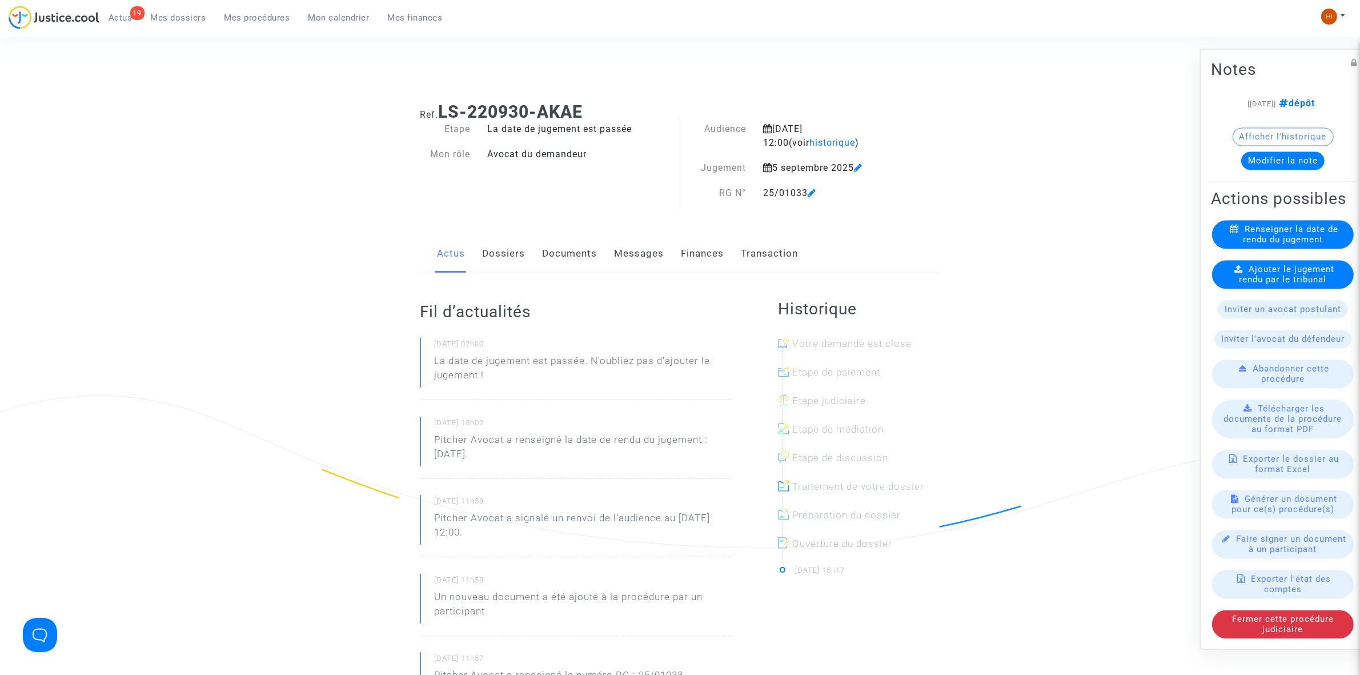
click at [1262, 284] on span "Ajouter le jugement rendu par le tribunal" at bounding box center [1287, 274] width 95 height 21
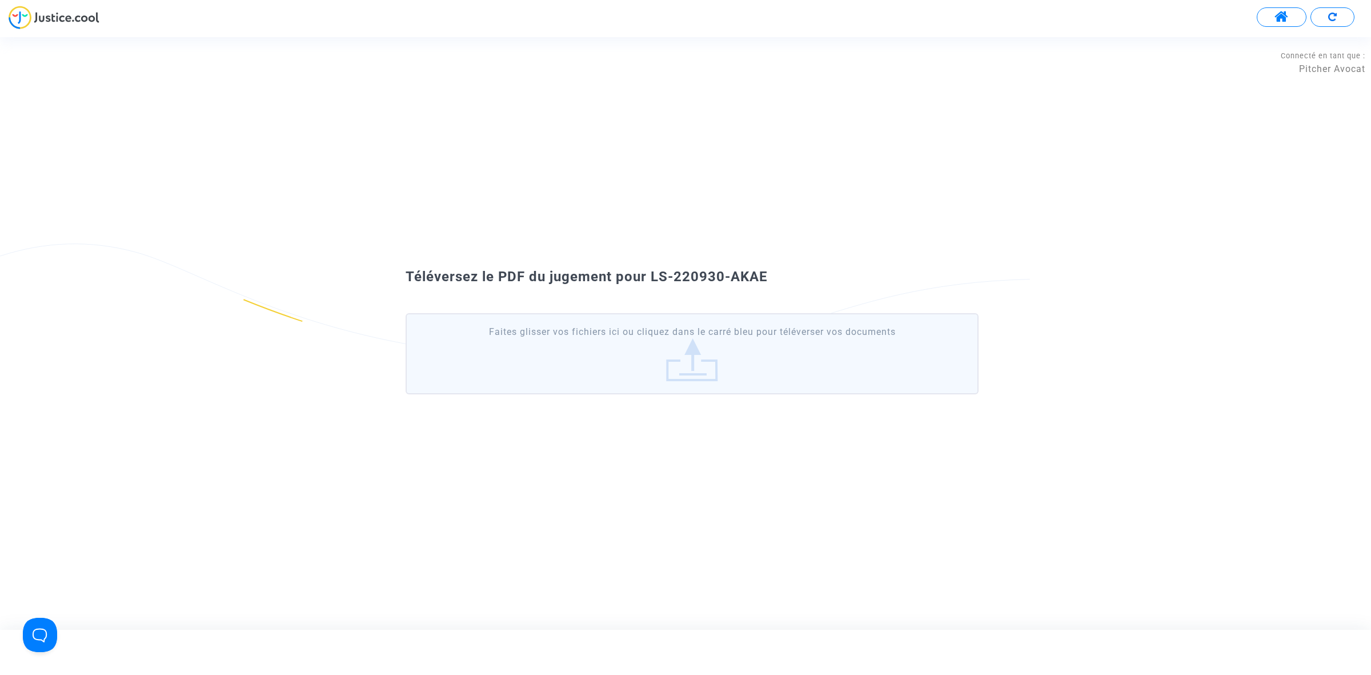
drag, startPoint x: 792, startPoint y: 280, endPoint x: 651, endPoint y: 275, distance: 141.2
click at [651, 275] on div "Téléversez le PDF du jugement pour LS-220930-AKAE" at bounding box center [685, 276] width 617 height 19
copy span "LS-220930-AKAE"
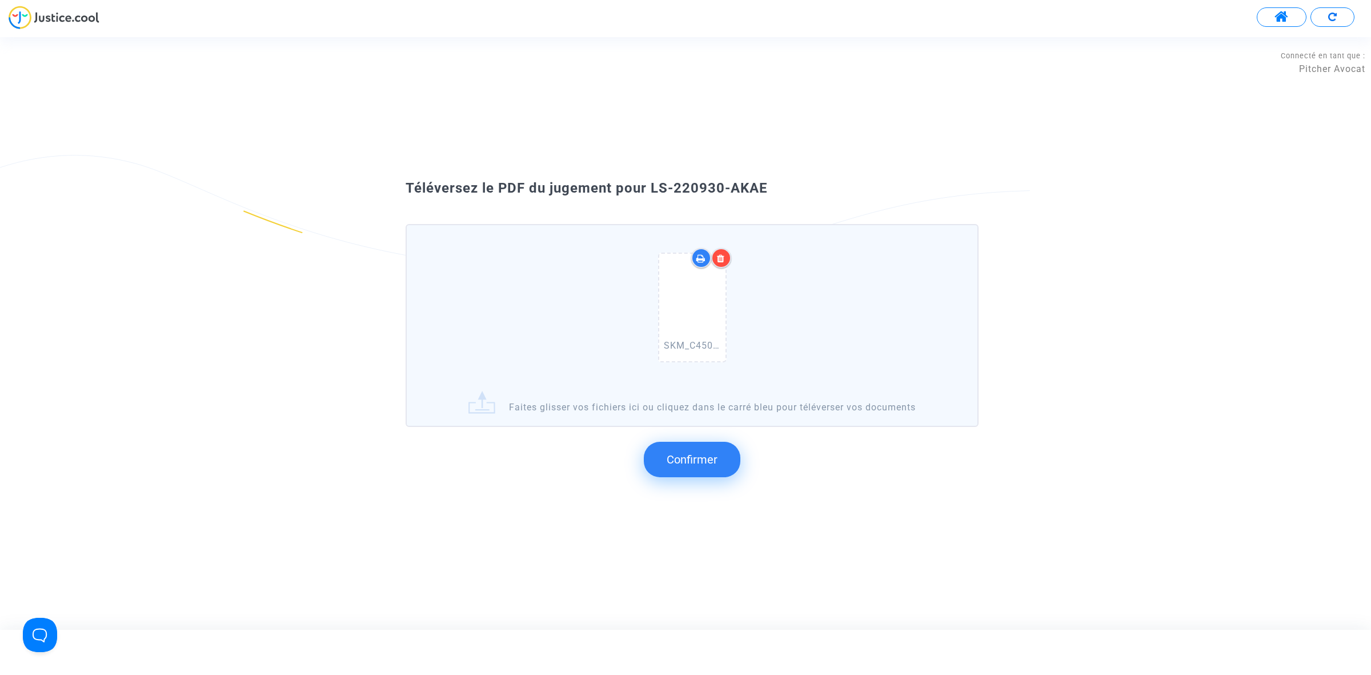
click at [701, 461] on span "Confirmer" at bounding box center [692, 459] width 51 height 14
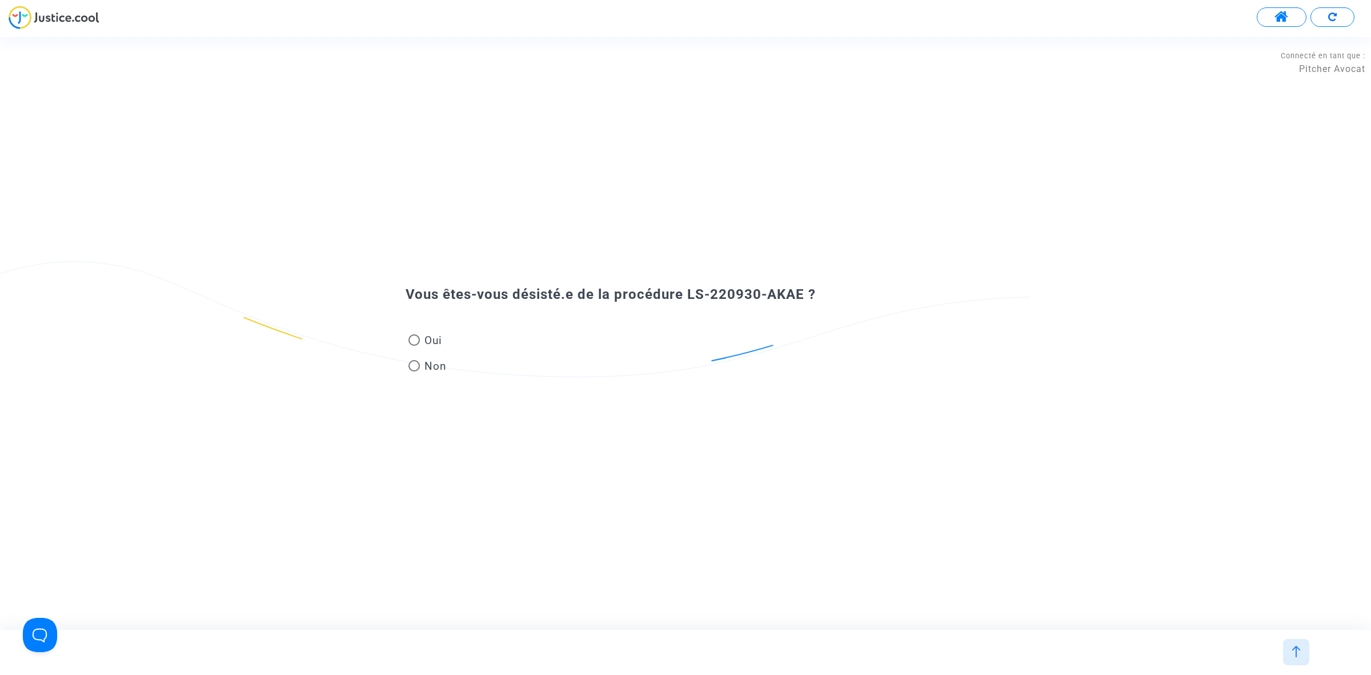
click at [416, 362] on span at bounding box center [413, 365] width 11 height 11
click at [414, 371] on input "Non" at bounding box center [414, 371] width 1 height 1
radio input "true"
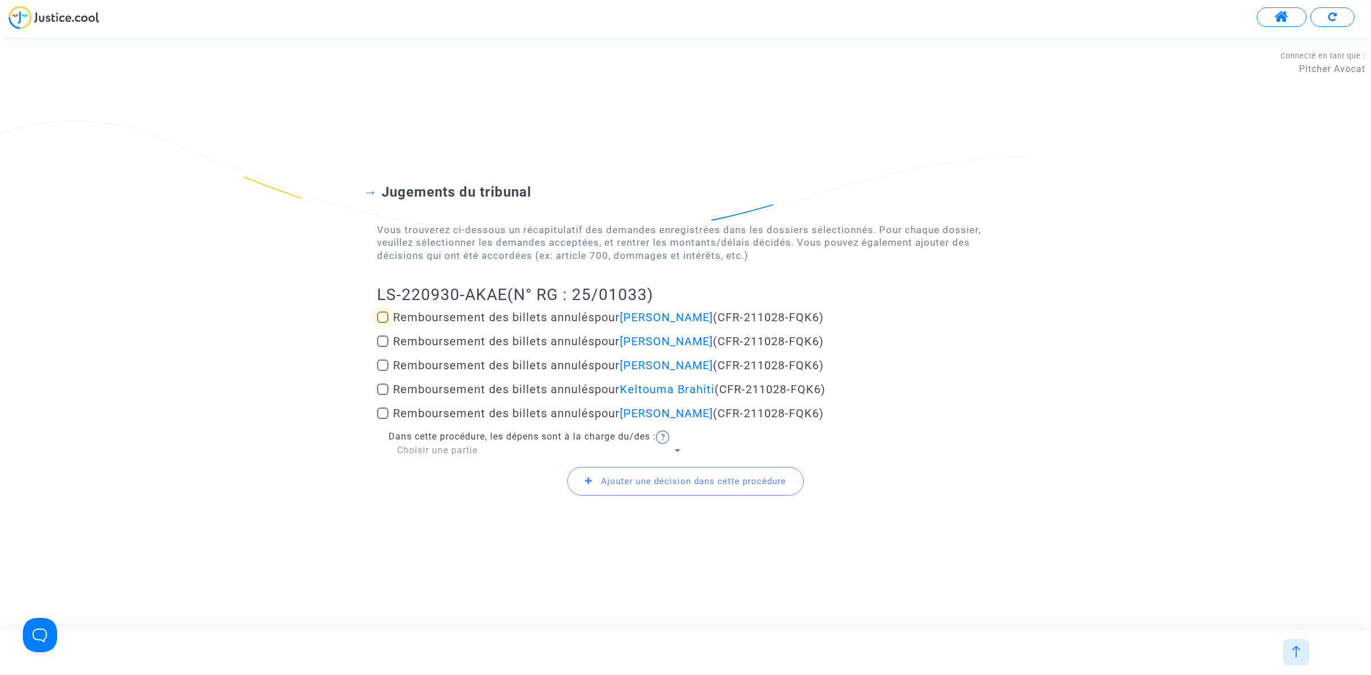
click at [383, 320] on span at bounding box center [382, 316] width 11 height 11
click at [383, 323] on input "Remboursement des billets annulés pour Madjid Brahiti (CFR-211028-FQK6)" at bounding box center [382, 323] width 1 height 1
checkbox input "true"
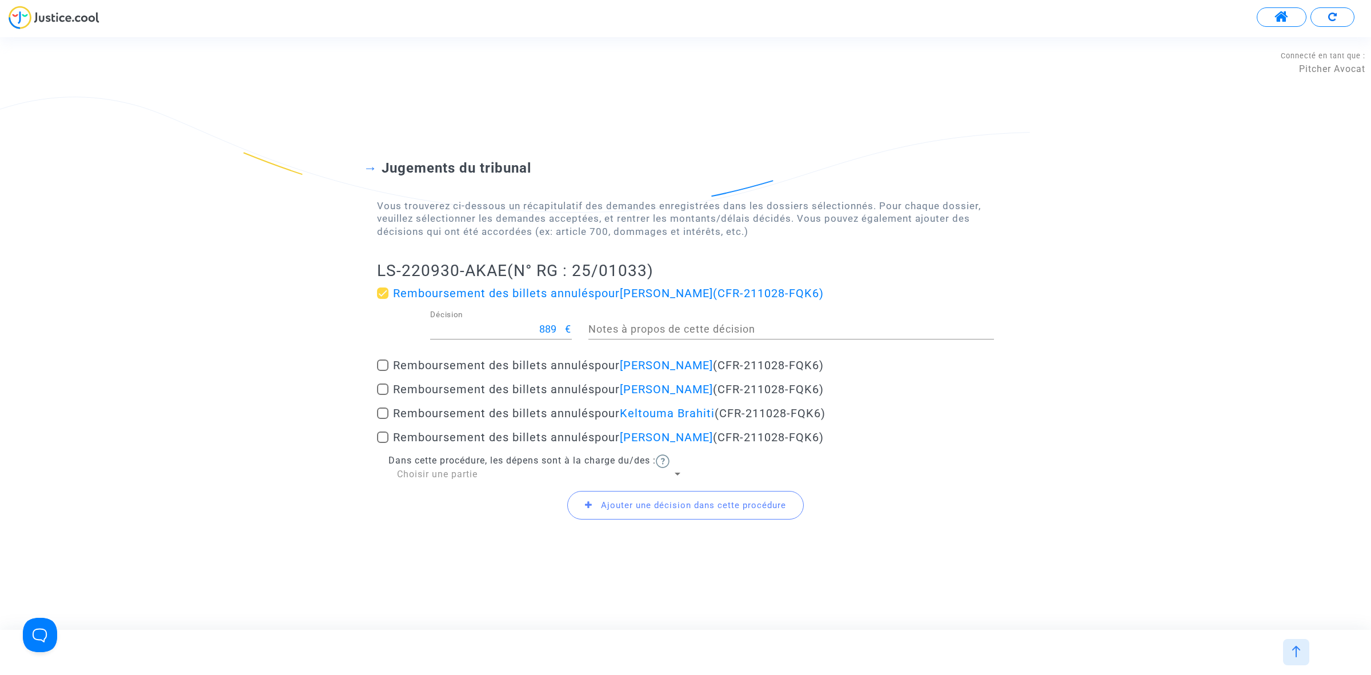
click at [390, 363] on label "Remboursement des billets annulés pour karima brahiti (CFR-211028-FQK6)" at bounding box center [685, 365] width 617 height 14
click at [383, 371] on input "Remboursement des billets annulés pour karima brahiti (CFR-211028-FQK6)" at bounding box center [382, 371] width 1 height 1
checkbox input "true"
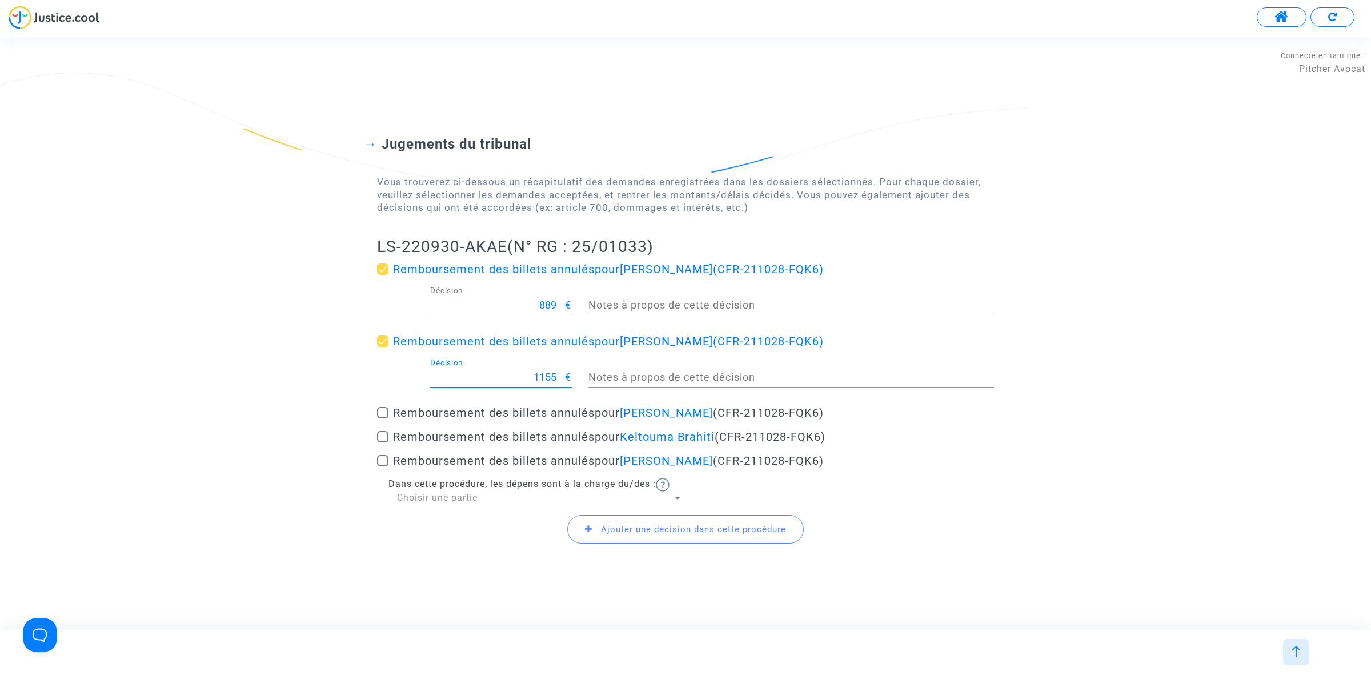
click at [553, 379] on input "1155" at bounding box center [497, 376] width 135 height 11
type input "1155"
click at [386, 341] on span at bounding box center [382, 340] width 11 height 11
click at [383, 347] on input "Remboursement des billets annulés pour karima brahiti (CFR-211028-FQK6)" at bounding box center [382, 347] width 1 height 1
checkbox input "false"
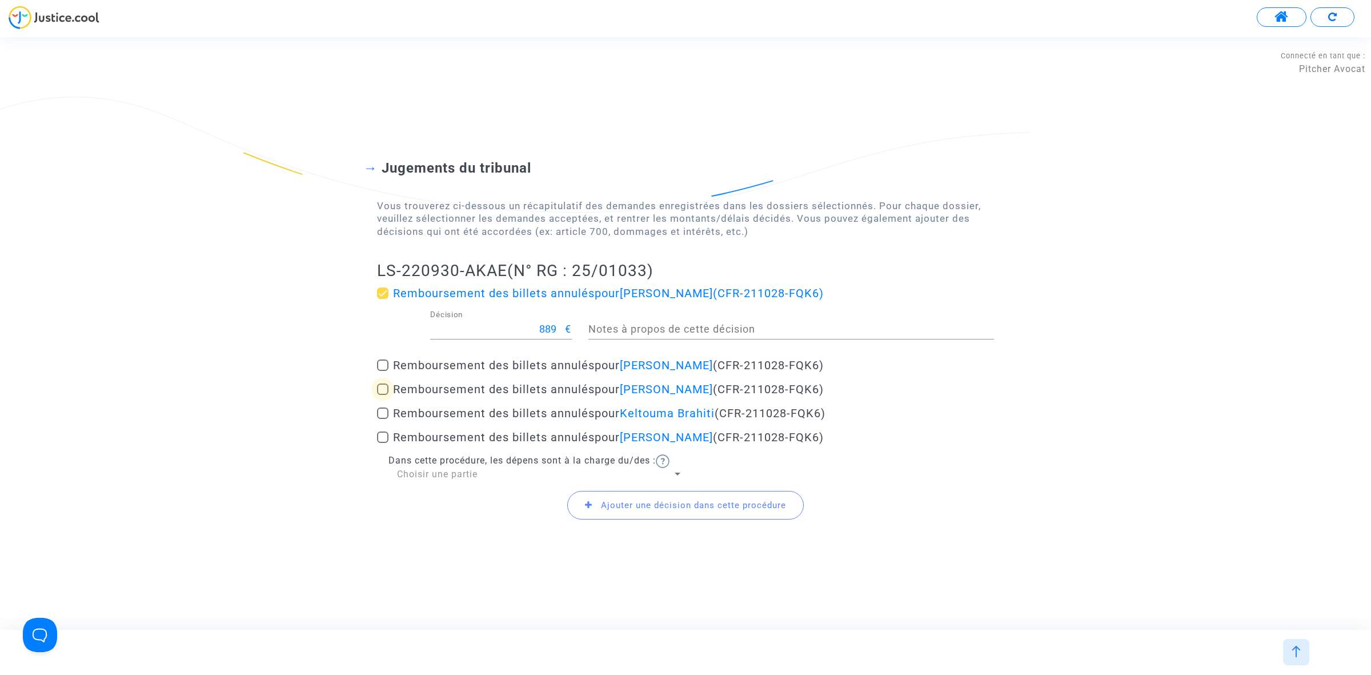
click at [384, 390] on span at bounding box center [382, 388] width 11 height 11
click at [383, 395] on input "Remboursement des billets annulés pour Hanifa Chaouchi (CFR-211028-FQK6)" at bounding box center [382, 395] width 1 height 1
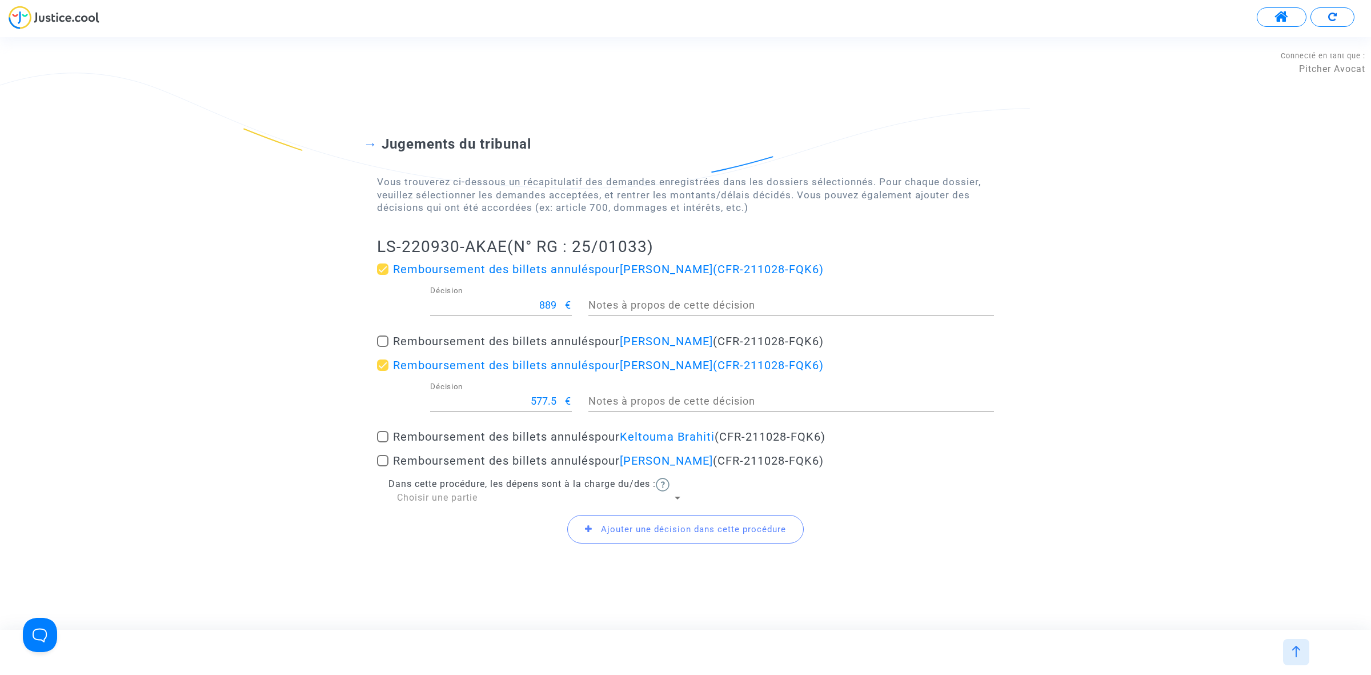
click at [383, 362] on span at bounding box center [382, 364] width 11 height 11
click at [383, 371] on input "Remboursement des billets annulés pour Hanifa Chaouchi (CFR-211028-FQK6)" at bounding box center [382, 371] width 1 height 1
checkbox input "false"
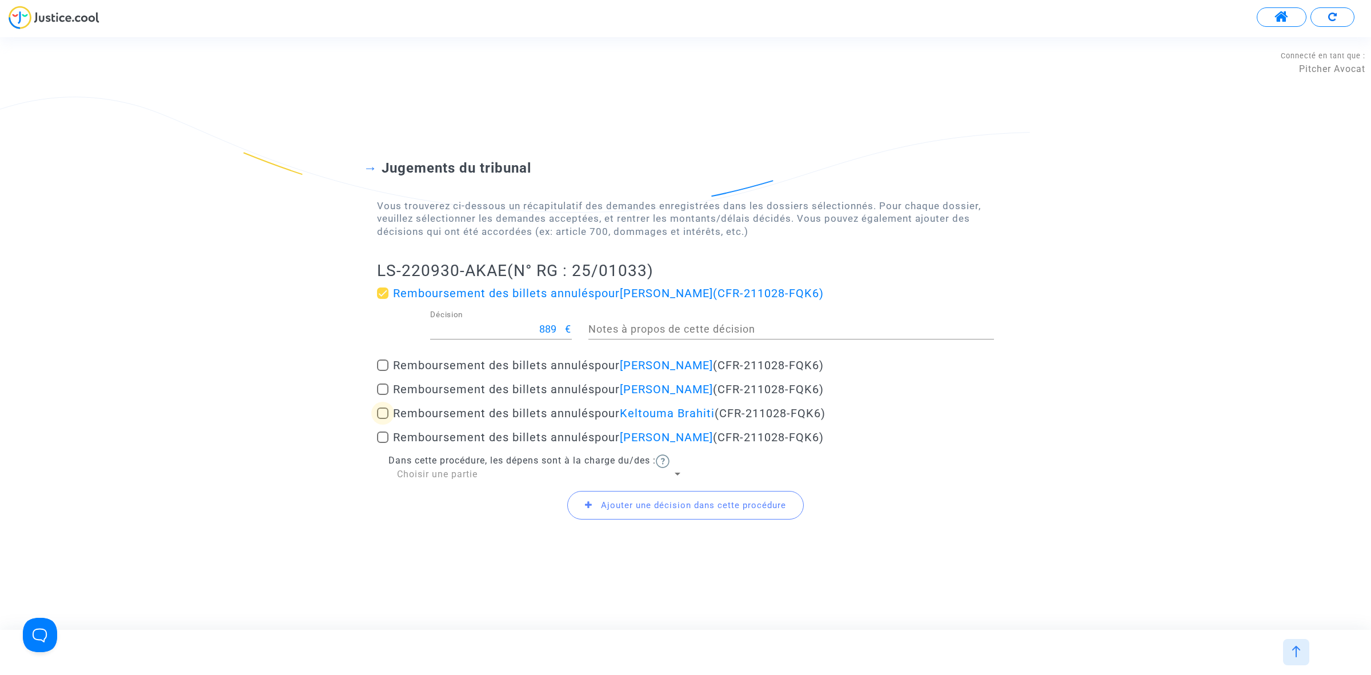
click at [384, 415] on span at bounding box center [382, 412] width 11 height 11
click at [383, 419] on input "Remboursement des billets annulés pour Keltouma Brahiti (CFR-211028-FQK6)" at bounding box center [382, 419] width 1 height 1
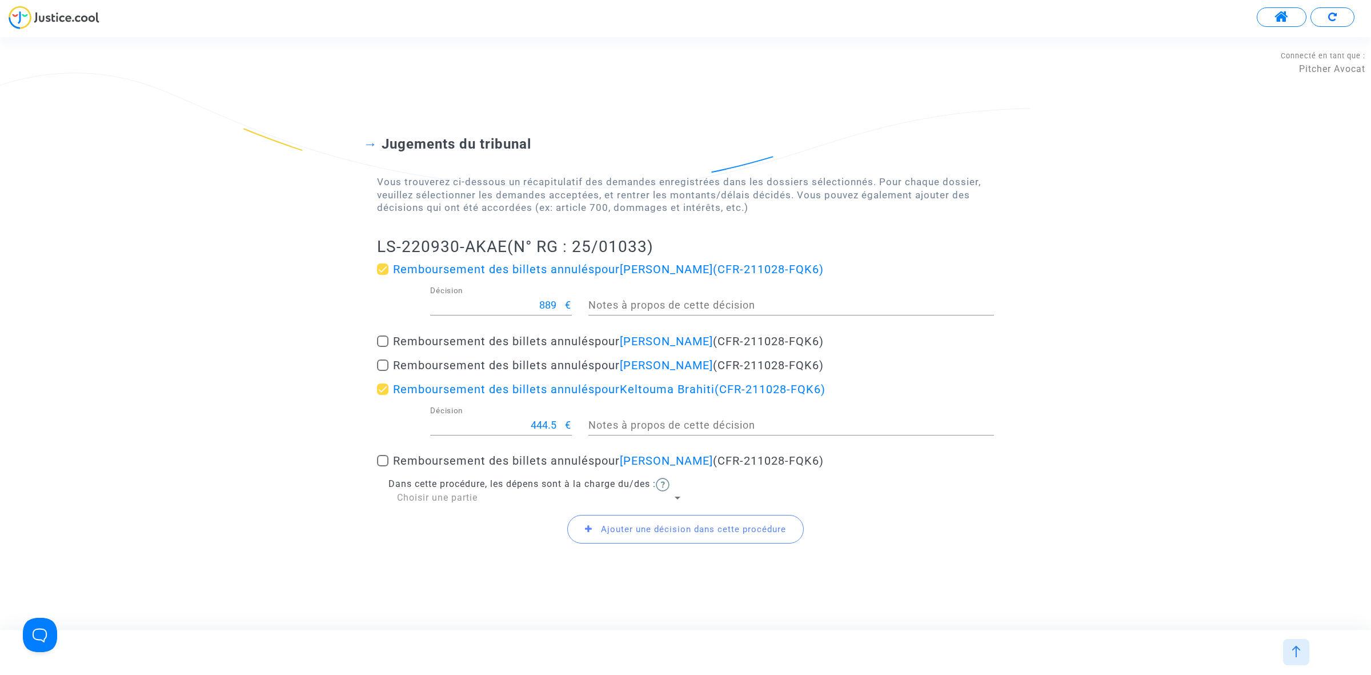
click at [375, 388] on div "Jugements du tribunal Vous trouverez ci-dessous un récapitulatif des demandes e…" at bounding box center [685, 333] width 1371 height 487
drag, startPoint x: 378, startPoint y: 390, endPoint x: 380, endPoint y: 414, distance: 24.7
click at [379, 390] on span at bounding box center [382, 388] width 11 height 11
click at [382, 395] on input "Remboursement des billets annulés pour Keltouma Brahiti (CFR-211028-FQK6)" at bounding box center [382, 395] width 1 height 1
checkbox input "false"
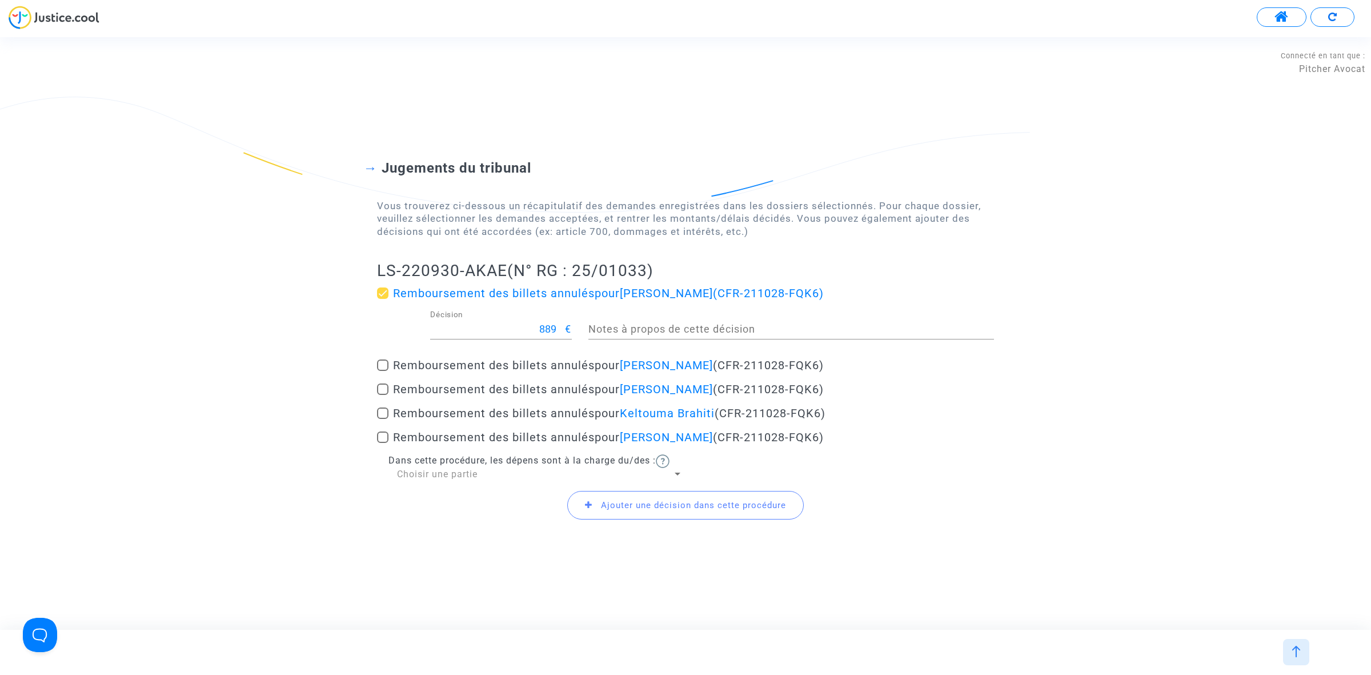
click at [387, 436] on span at bounding box center [382, 436] width 11 height 11
click at [383, 443] on input "Remboursement des billets annulés pour Kamel Brahiti (CFR-211028-FQK6)" at bounding box center [382, 443] width 1 height 1
checkbox input "true"
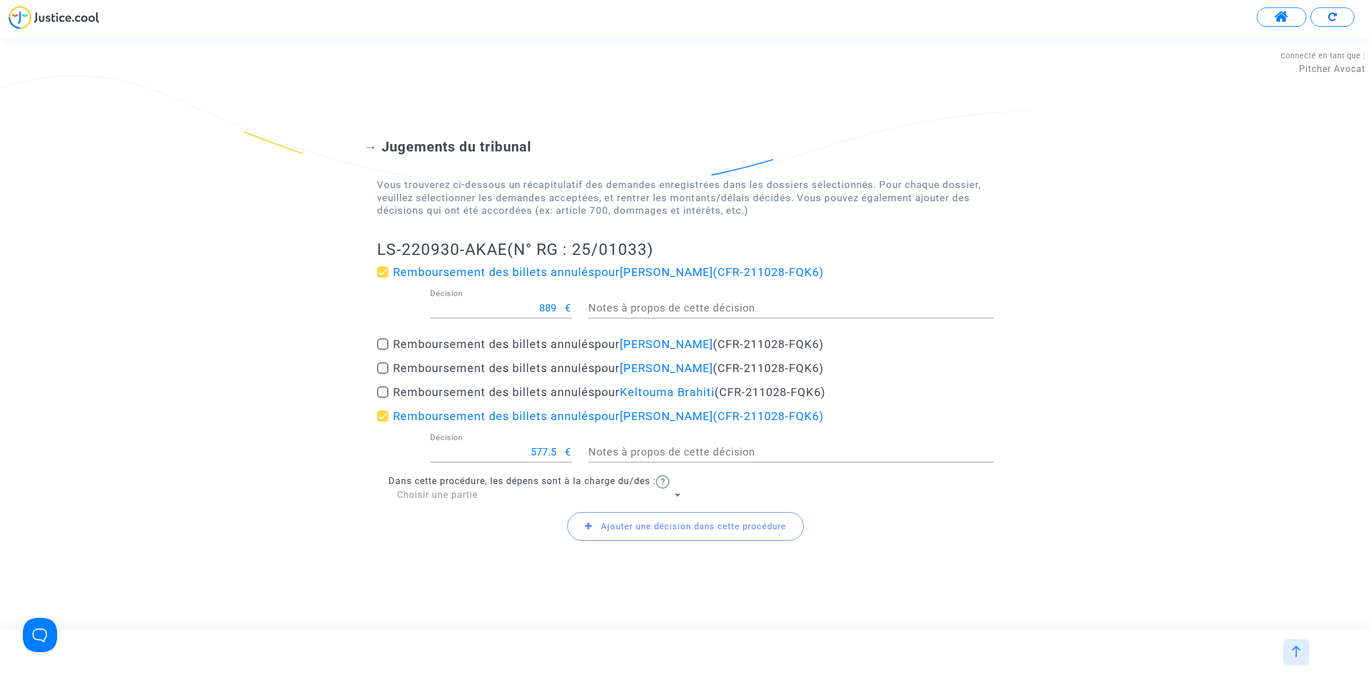
click at [384, 366] on span at bounding box center [382, 367] width 11 height 11
click at [383, 374] on input "Remboursement des billets annulés pour Hanifa Chaouchi (CFR-211028-FQK6)" at bounding box center [382, 374] width 1 height 1
checkbox input "true"
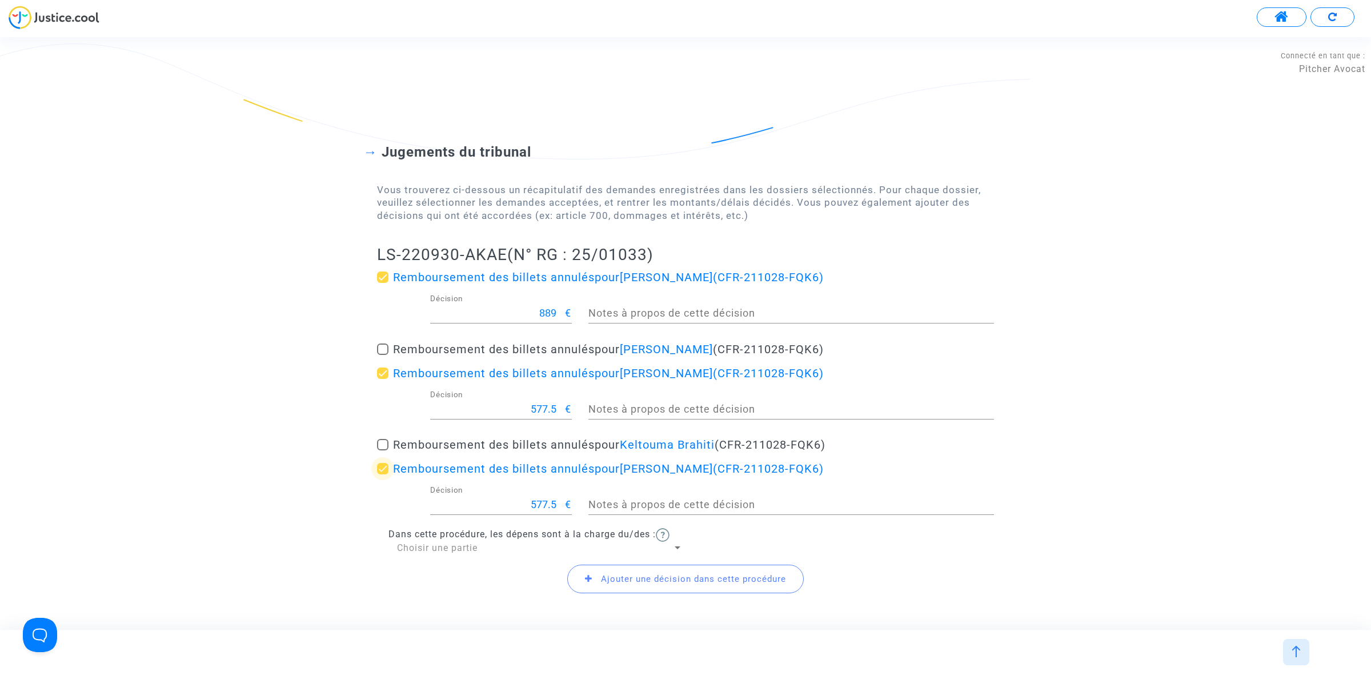
click at [383, 467] on span at bounding box center [382, 468] width 11 height 11
click at [383, 474] on input "Remboursement des billets annulés pour Kamel Brahiti (CFR-211028-FQK6)" at bounding box center [382, 474] width 1 height 1
checkbox input "false"
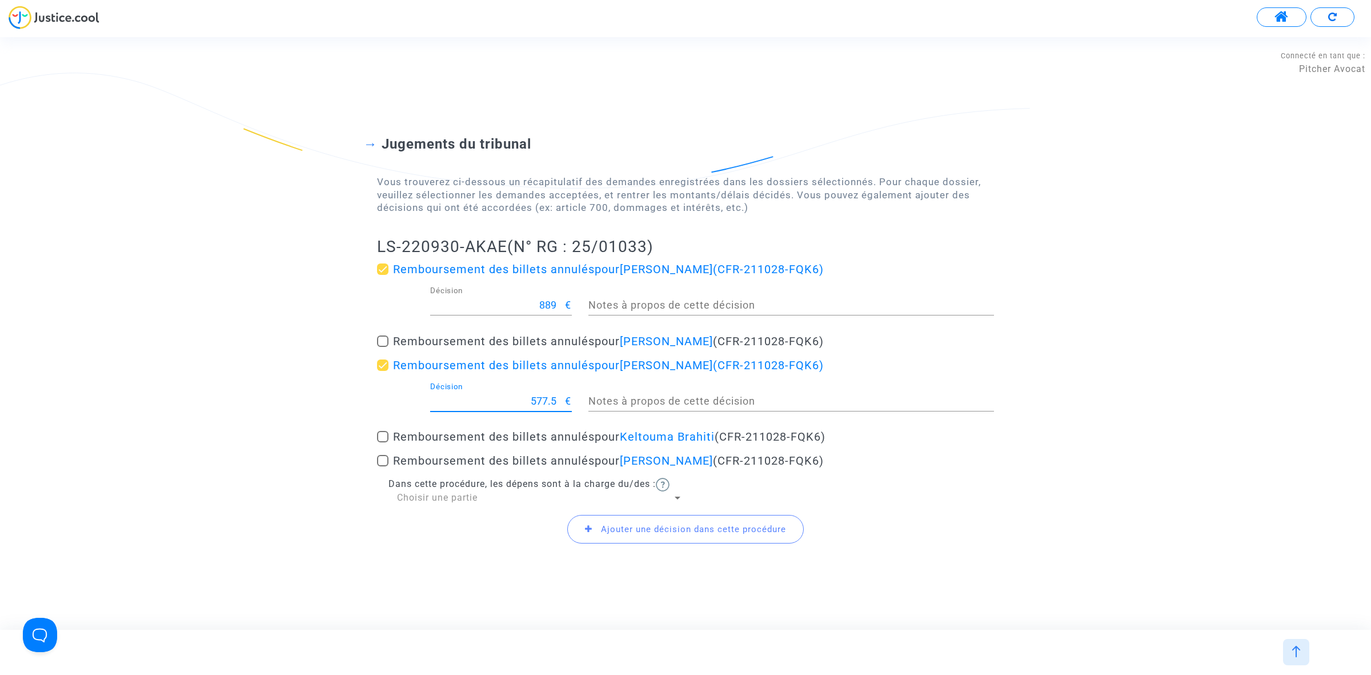
drag, startPoint x: 526, startPoint y: 402, endPoint x: 556, endPoint y: 397, distance: 30.6
click at [556, 397] on input "577.5" at bounding box center [497, 400] width 135 height 11
type input "1155.01"
click at [560, 307] on input "888" at bounding box center [497, 304] width 135 height 11
click at [558, 298] on div "888 Décision" at bounding box center [497, 300] width 135 height 29
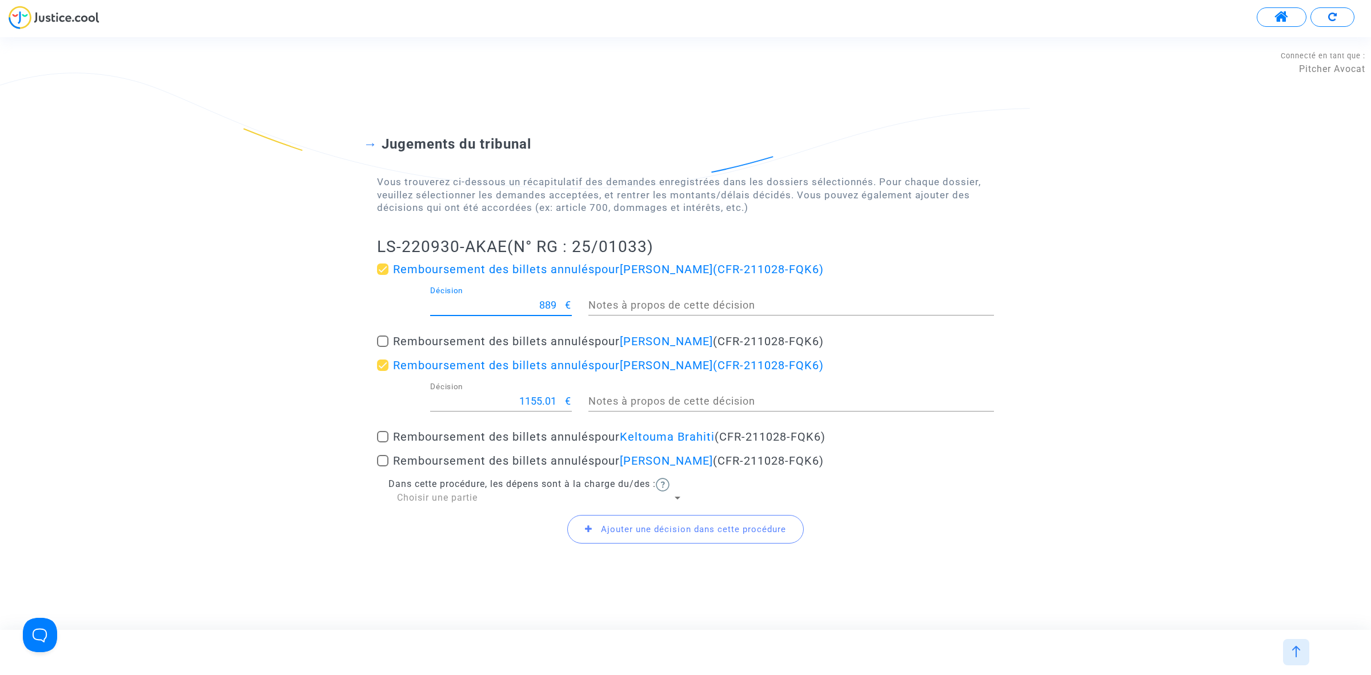
click at [559, 300] on input "889" at bounding box center [497, 304] width 135 height 11
type input "889.01"
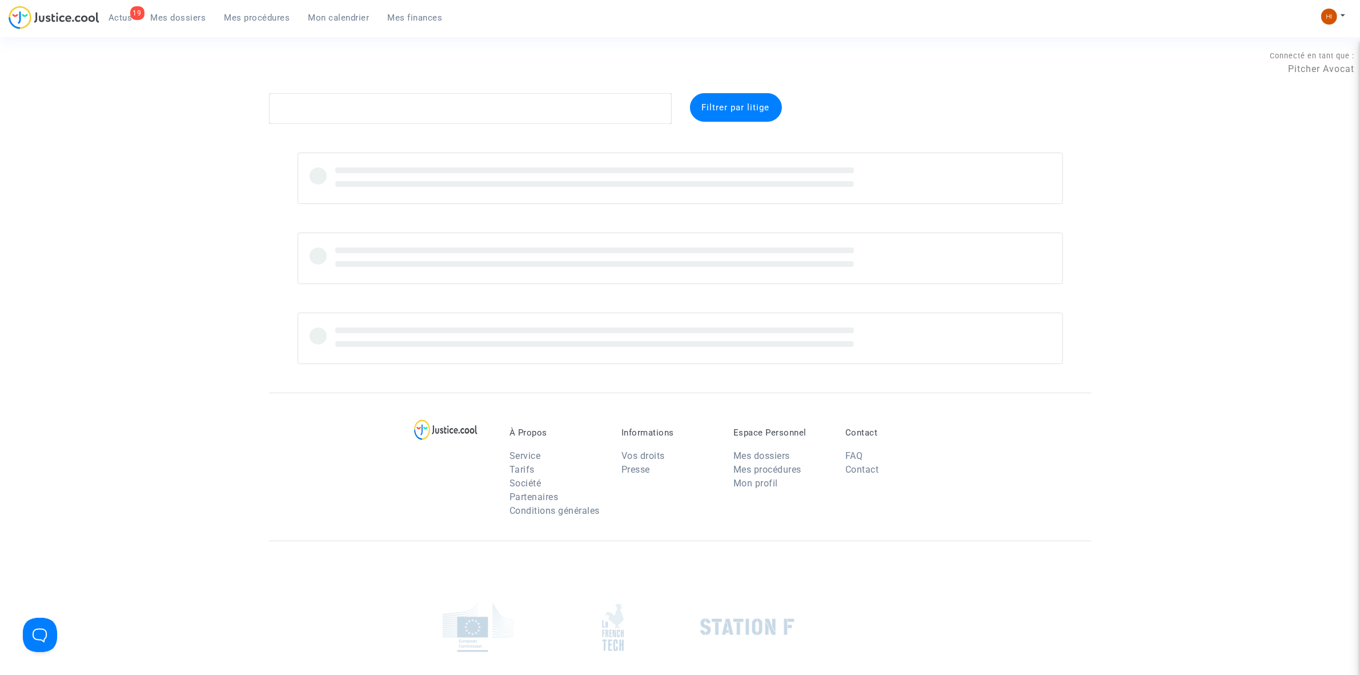
click at [255, 18] on span "Mes procédures" at bounding box center [257, 18] width 66 height 10
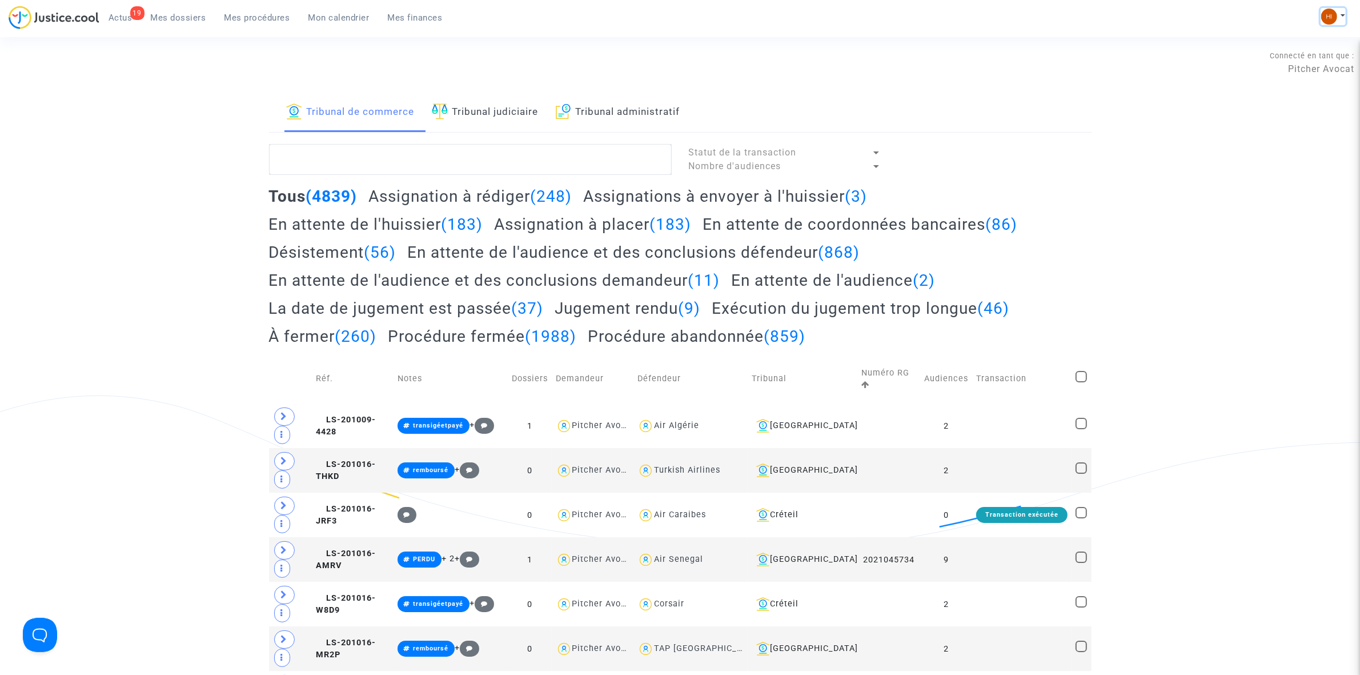
click at [1330, 21] on img at bounding box center [1329, 17] width 16 height 16
click at [1321, 57] on link "Changer de compte" at bounding box center [1287, 59] width 115 height 18
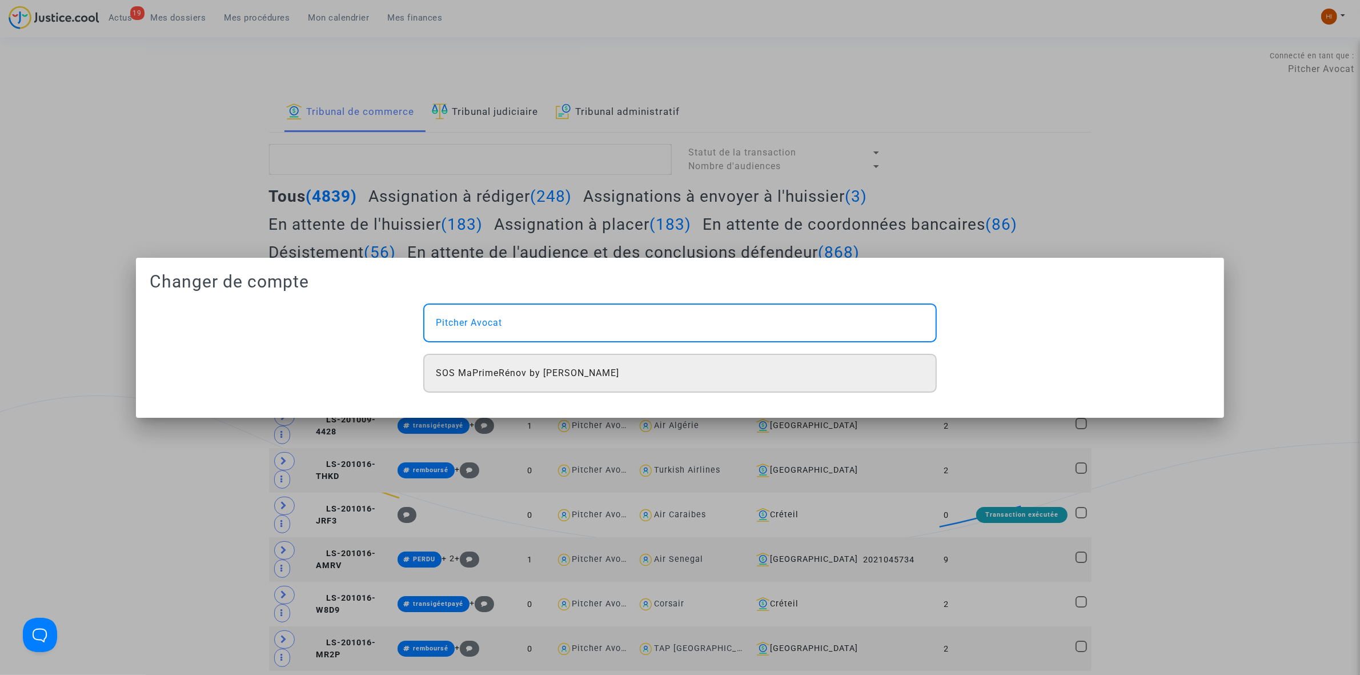
click at [660, 363] on div "SOS MaPrimeRénov by [PERSON_NAME]" at bounding box center [679, 373] width 513 height 39
